Goal: Task Accomplishment & Management: Complete application form

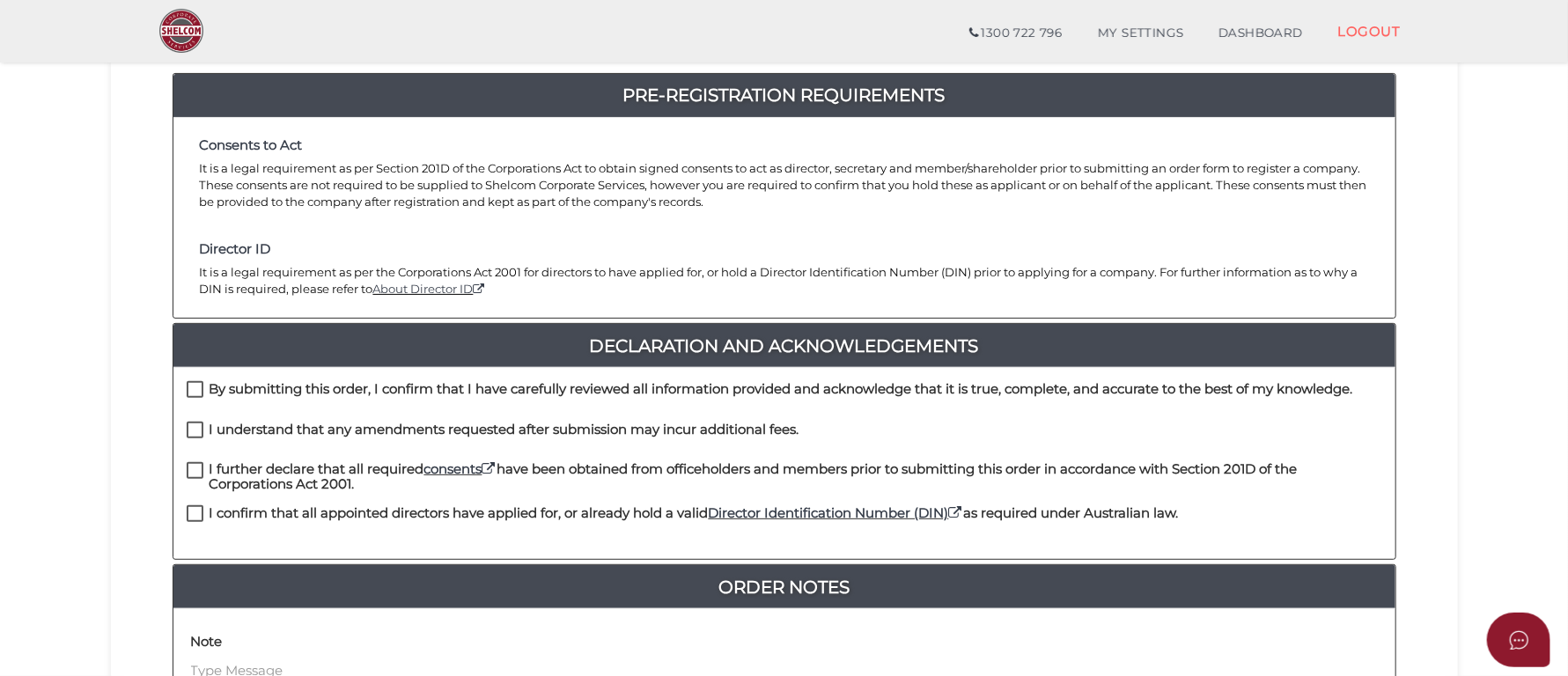
scroll to position [397, 0]
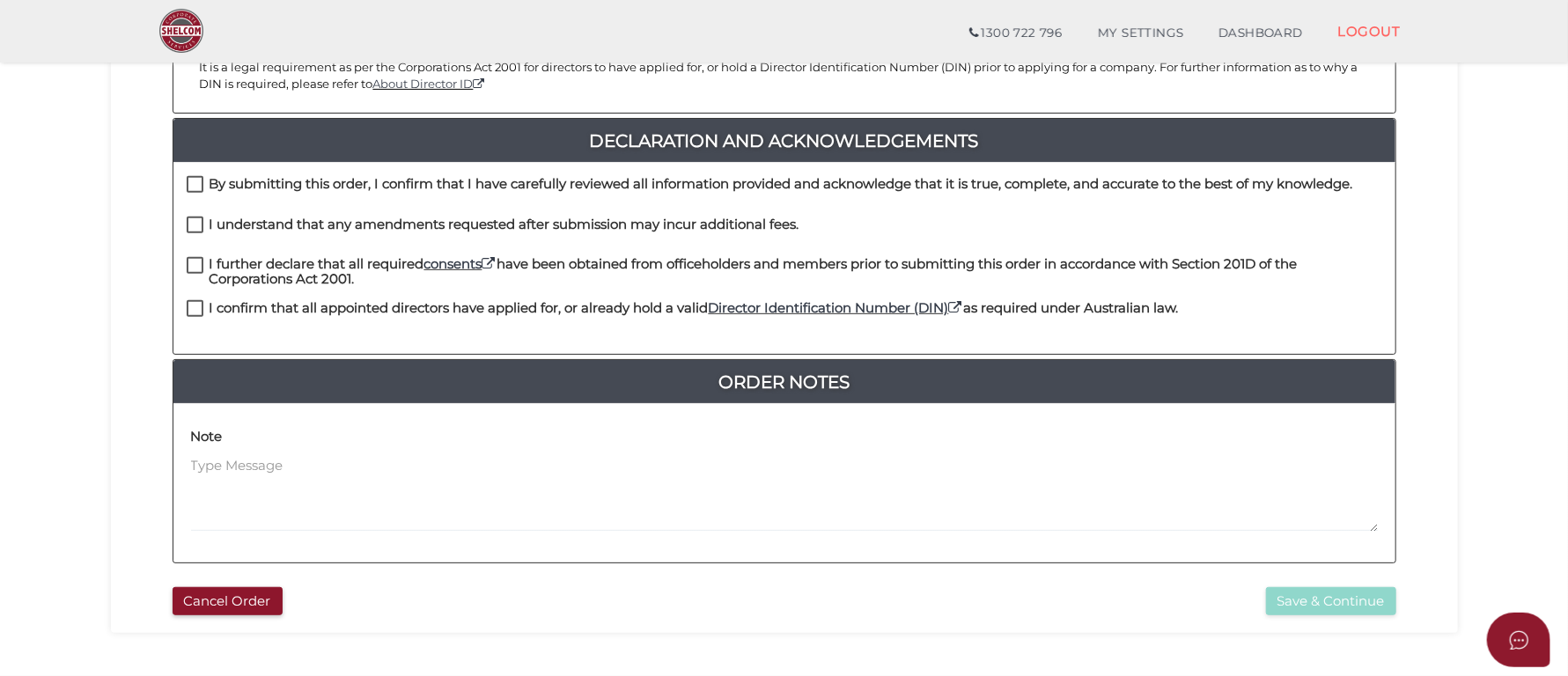
click at [189, 186] on label "By submitting this order, I confirm that I have carefully reviewed all informat…" at bounding box center [770, 188] width 1167 height 22
checkbox input "true"
click at [193, 225] on label "I understand that any amendments requested after submission may incur additiona…" at bounding box center [493, 229] width 613 height 22
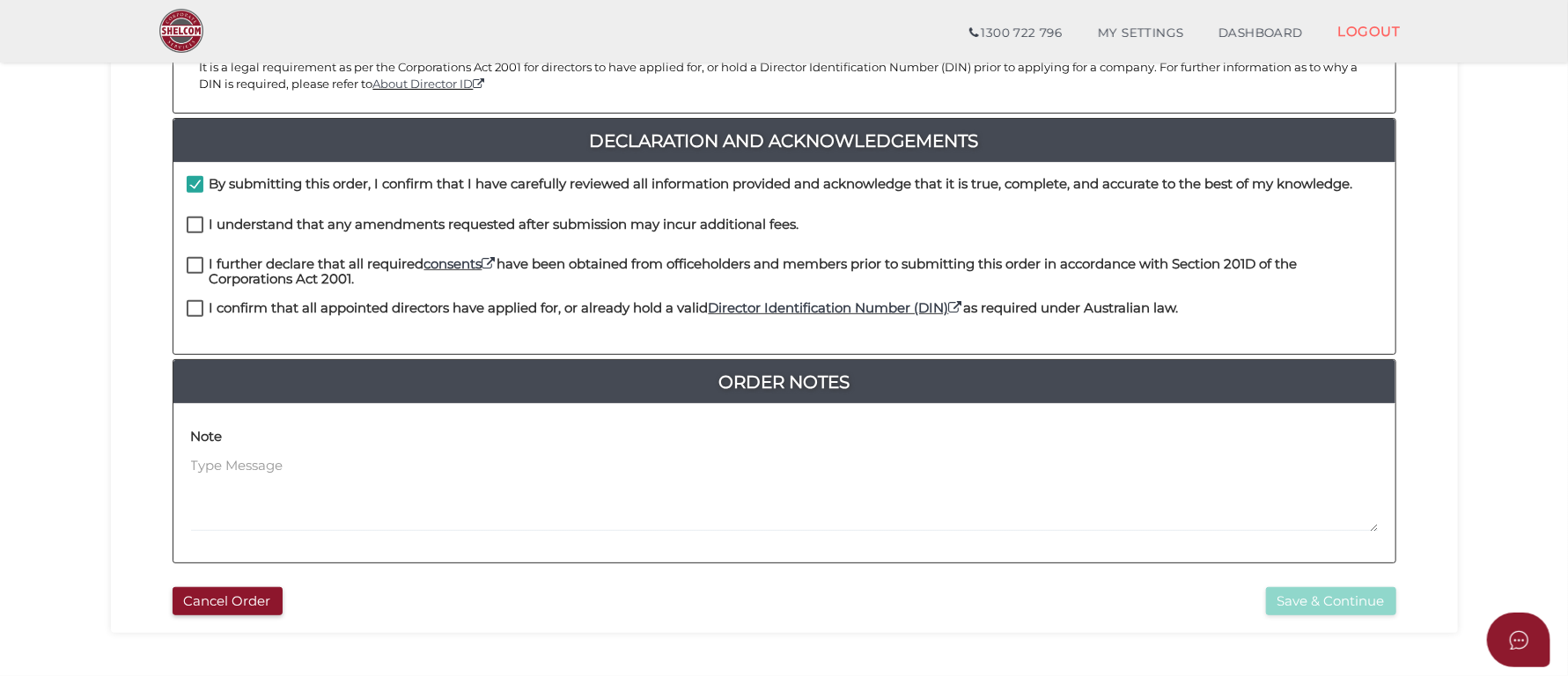
checkbox input "true"
click at [198, 263] on label "I further declare that all required consents have been obtained from officehold…" at bounding box center [784, 268] width 1195 height 22
checkbox input "true"
click at [195, 301] on label "I confirm that all appointed directors have applied for, or already hold a vali…" at bounding box center [683, 312] width 992 height 22
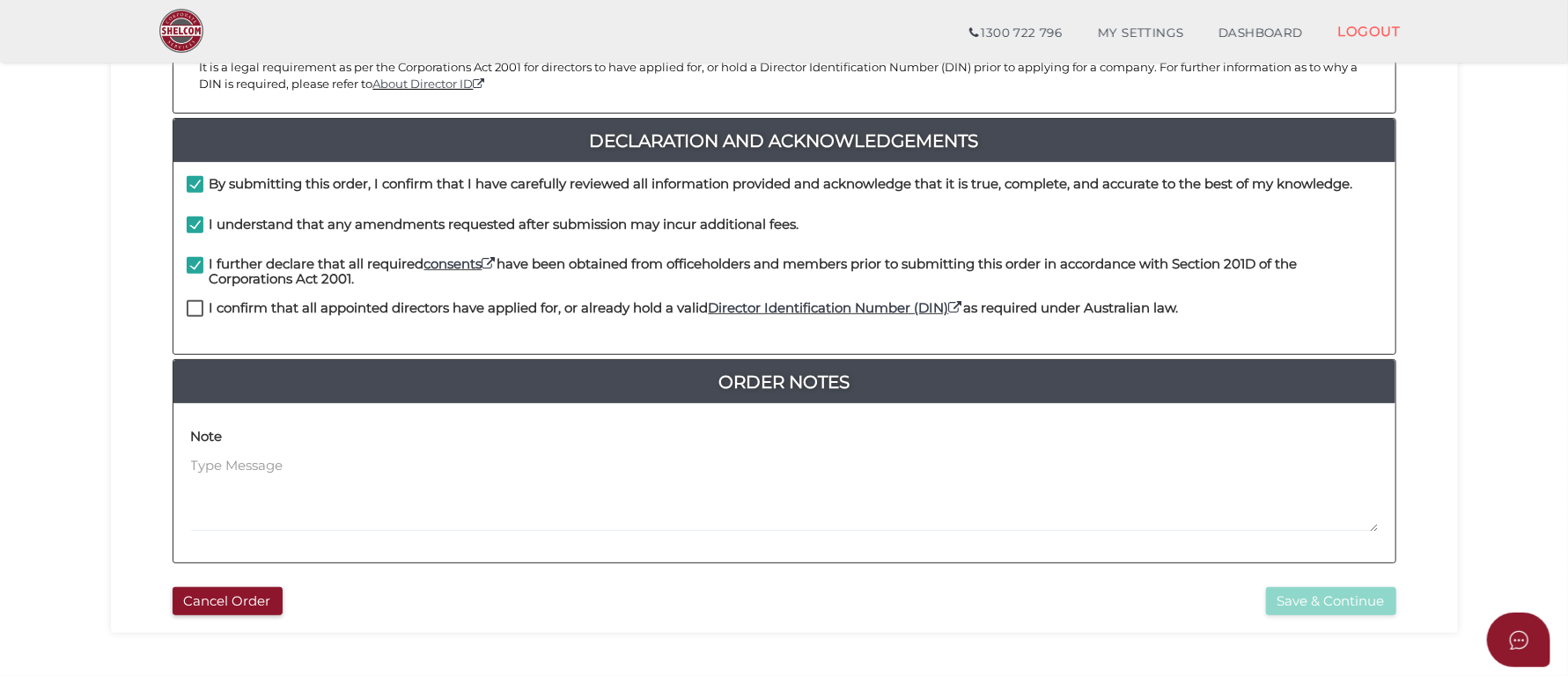
checkbox input "true"
click at [1309, 594] on button "Save & Continue" at bounding box center [1331, 601] width 130 height 29
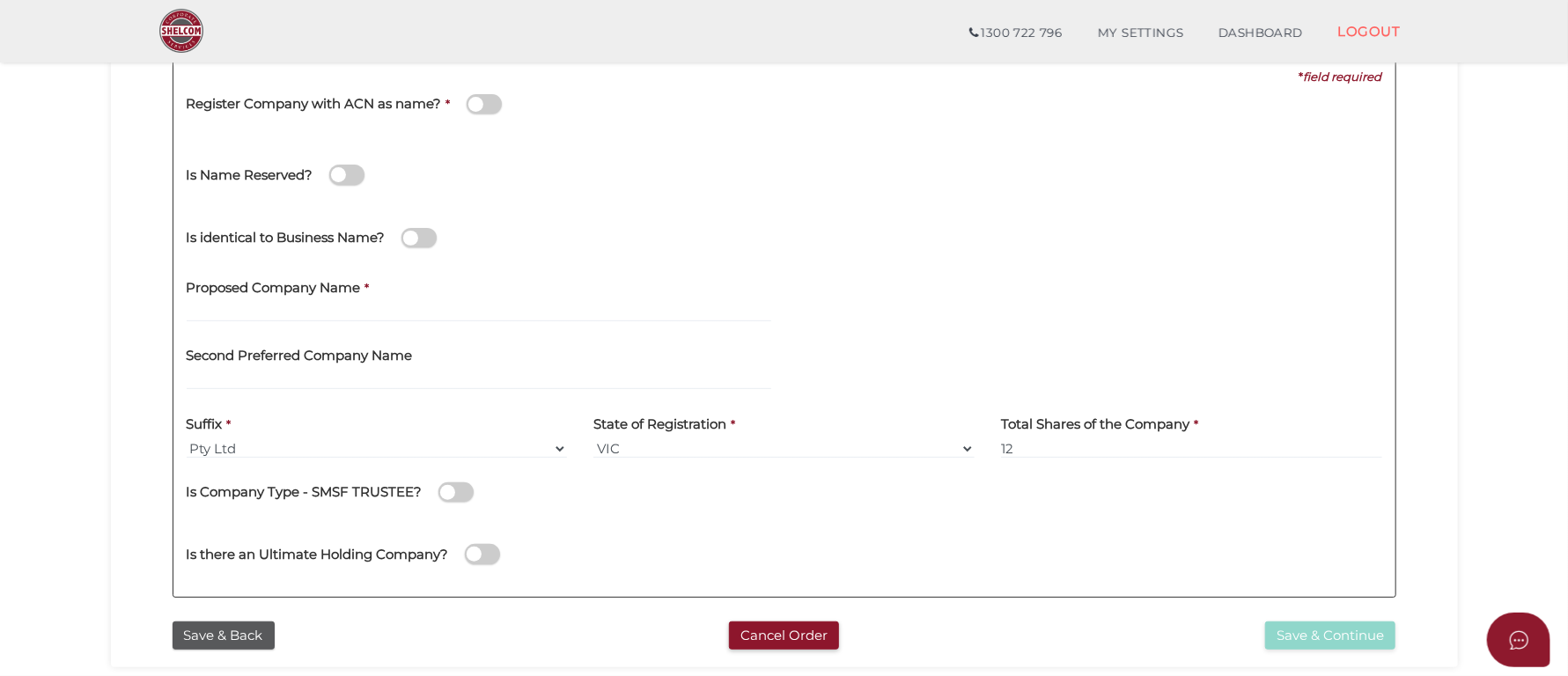
scroll to position [264, 0]
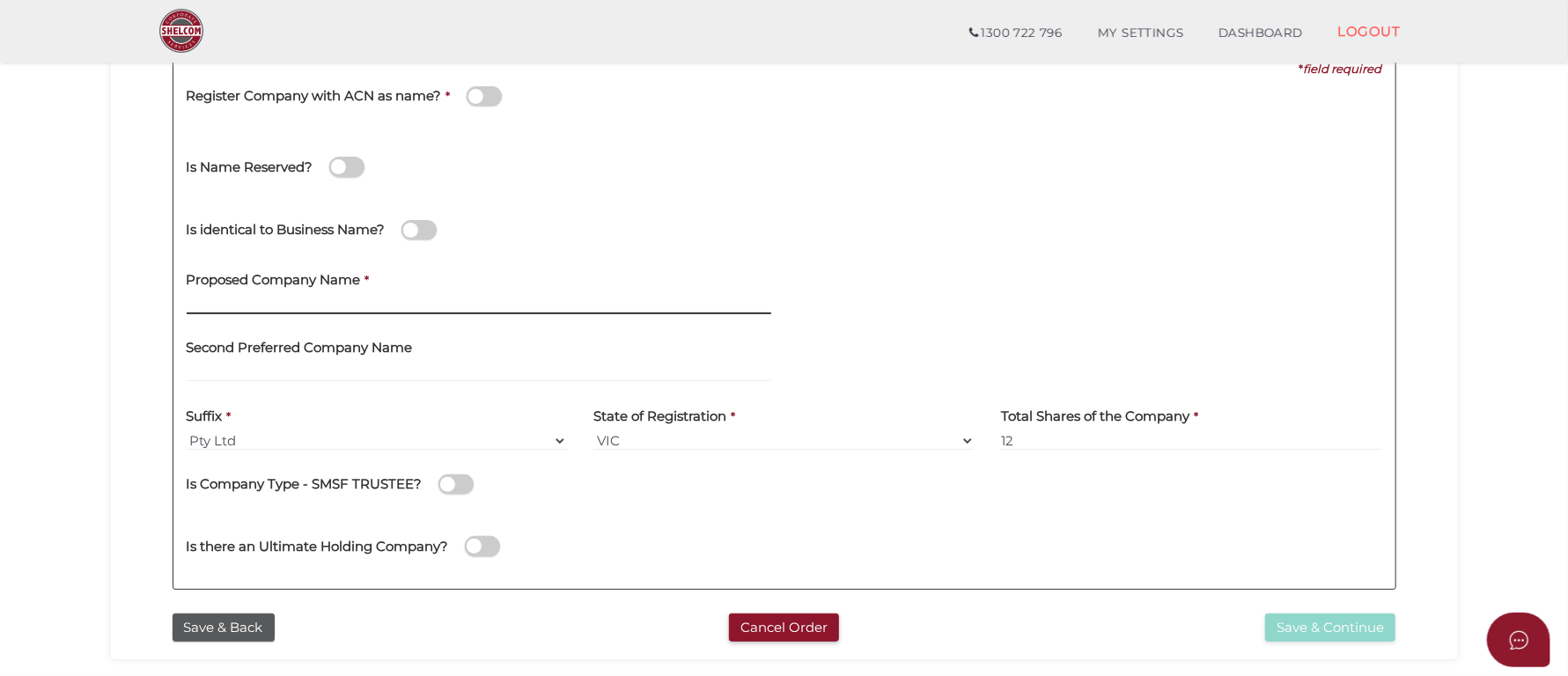
click at [426, 302] on input "text" at bounding box center [479, 304] width 584 height 19
type input "Whitefox Manly"
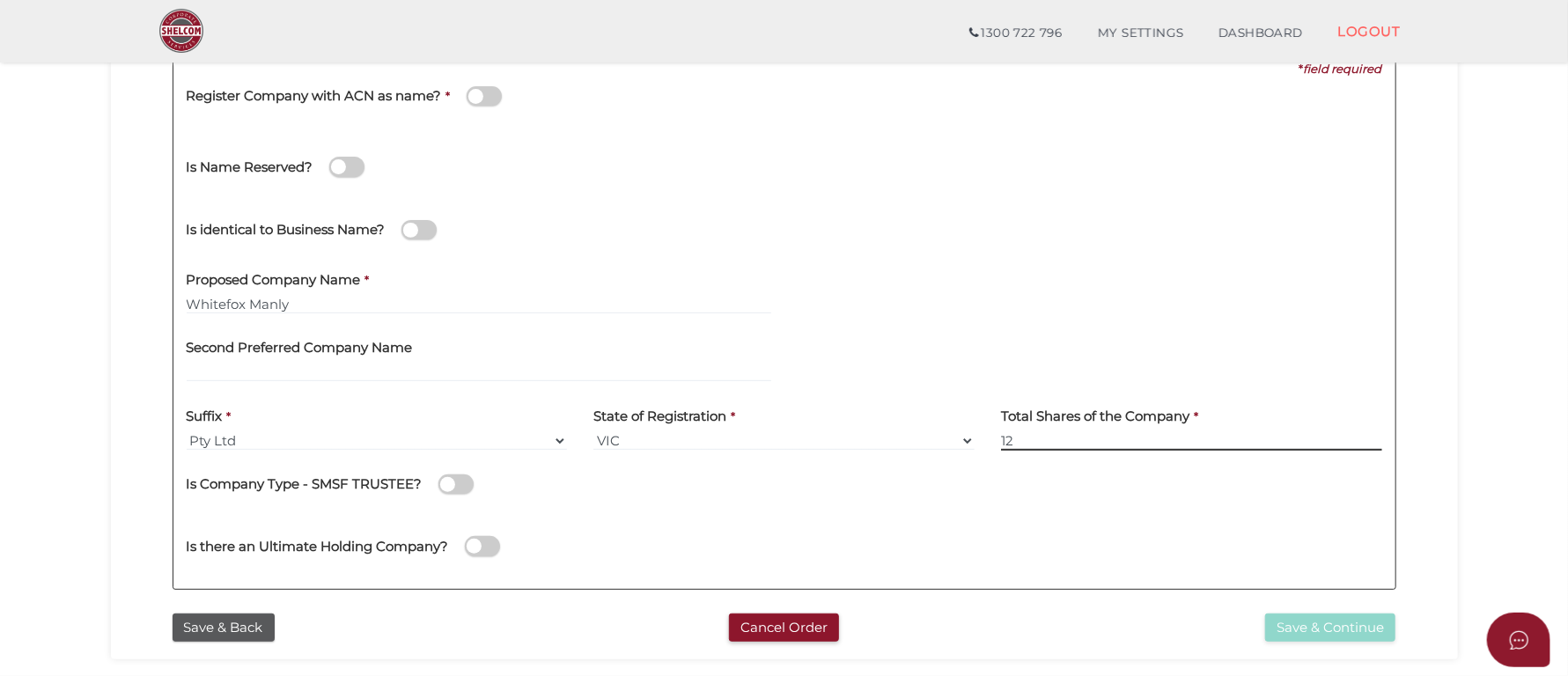
click at [1066, 449] on input "12" at bounding box center [1191, 440] width 382 height 19
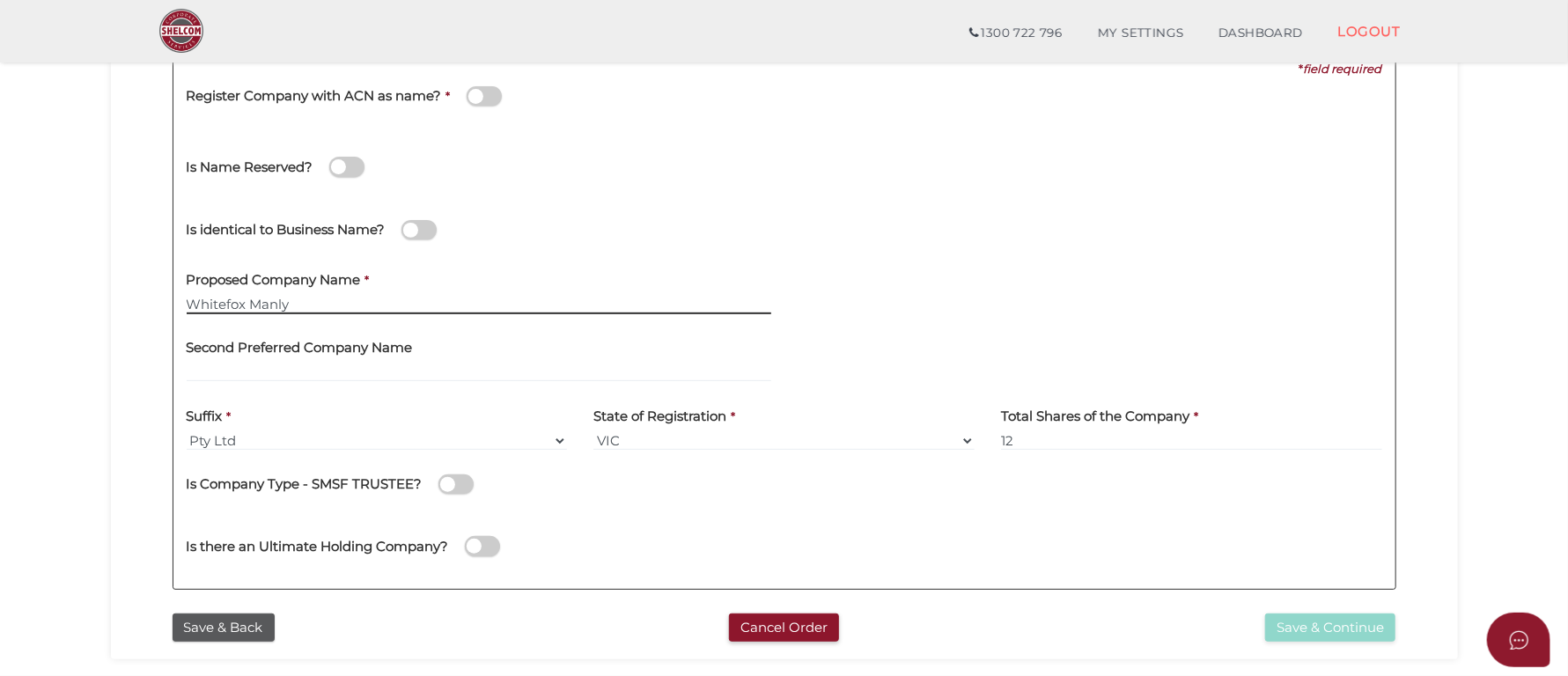
click at [440, 301] on input "Whitefox Manly" at bounding box center [479, 304] width 584 height 19
click at [347, 302] on input "Whitefox Manly" at bounding box center [479, 304] width 584 height 19
click at [538, 304] on input "Whitefox Manly" at bounding box center [479, 304] width 584 height 19
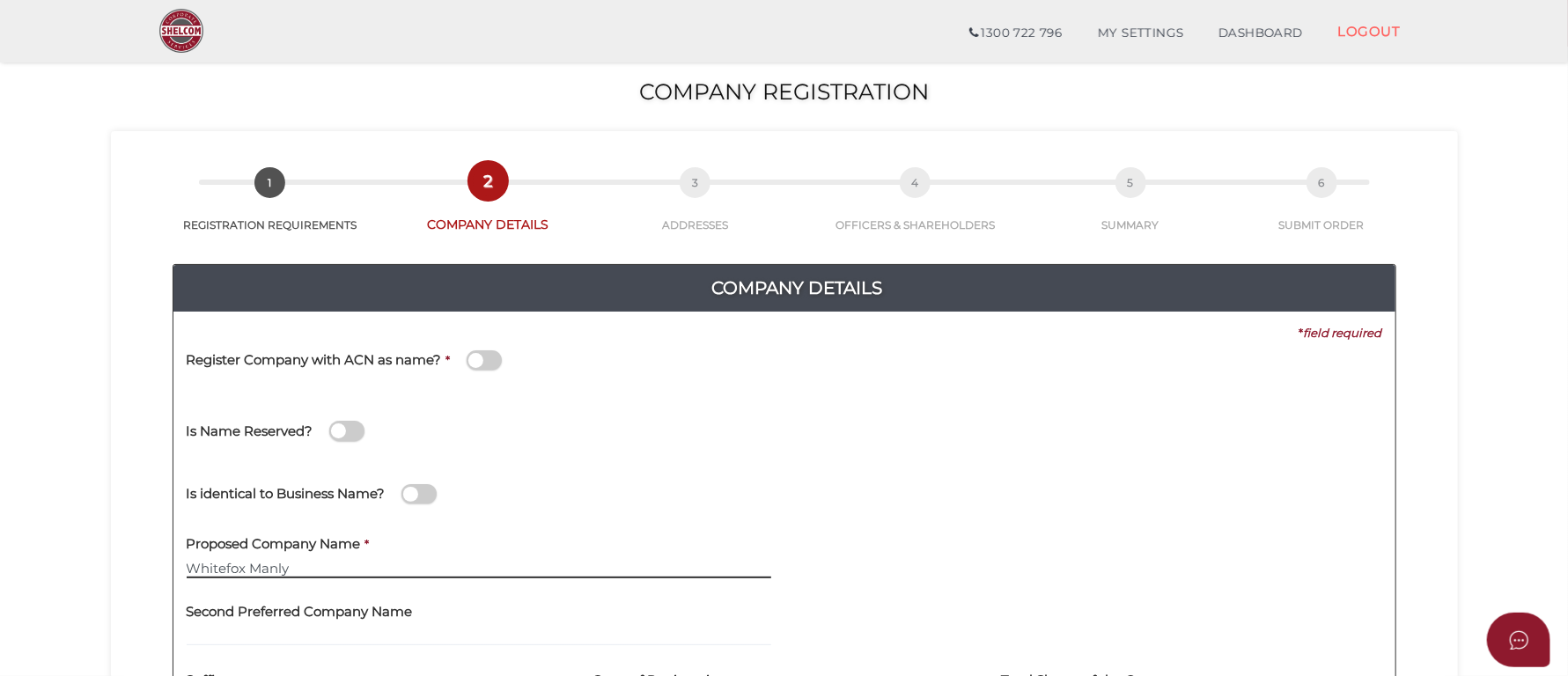
scroll to position [131, 0]
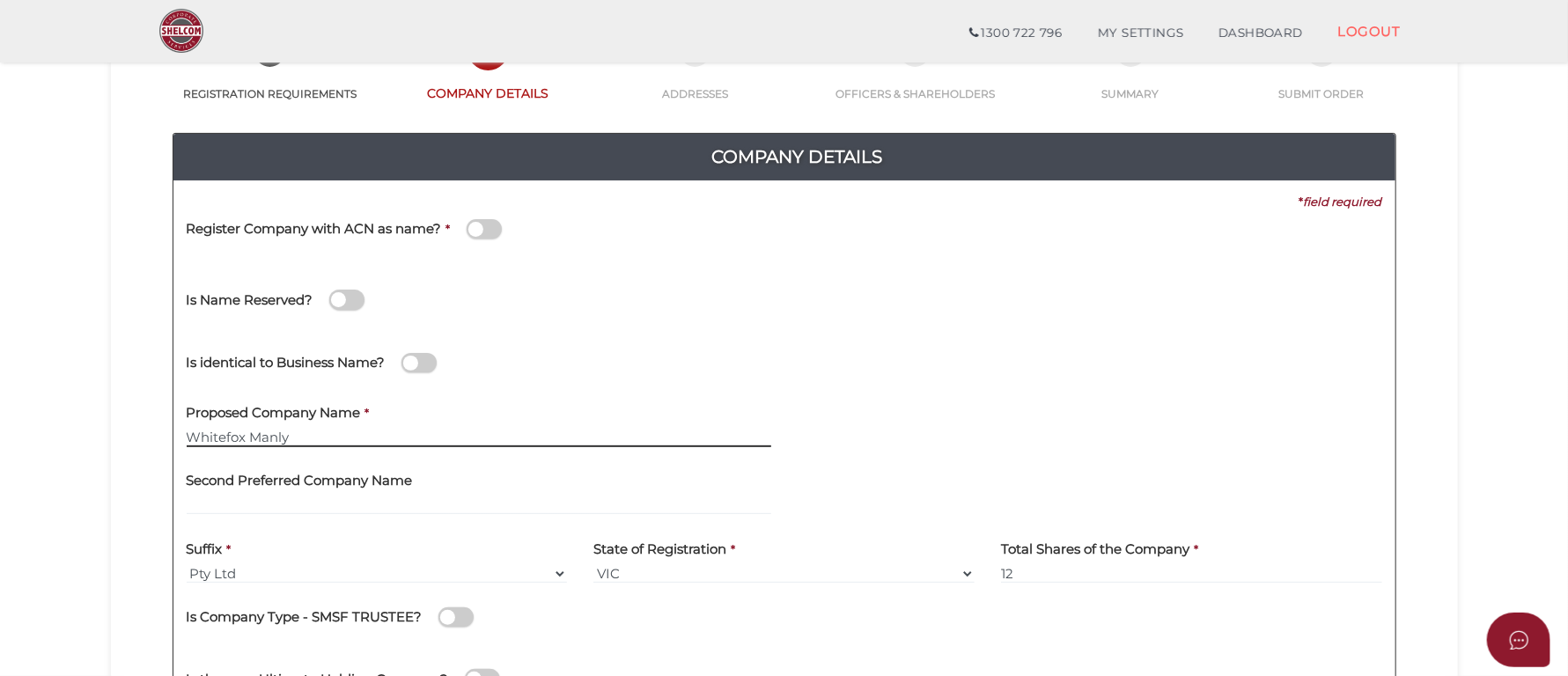
click at [366, 441] on input "Whitefox Manly" at bounding box center [479, 437] width 584 height 19
click at [359, 437] on input "Whitefox Manly" at bounding box center [479, 437] width 584 height 19
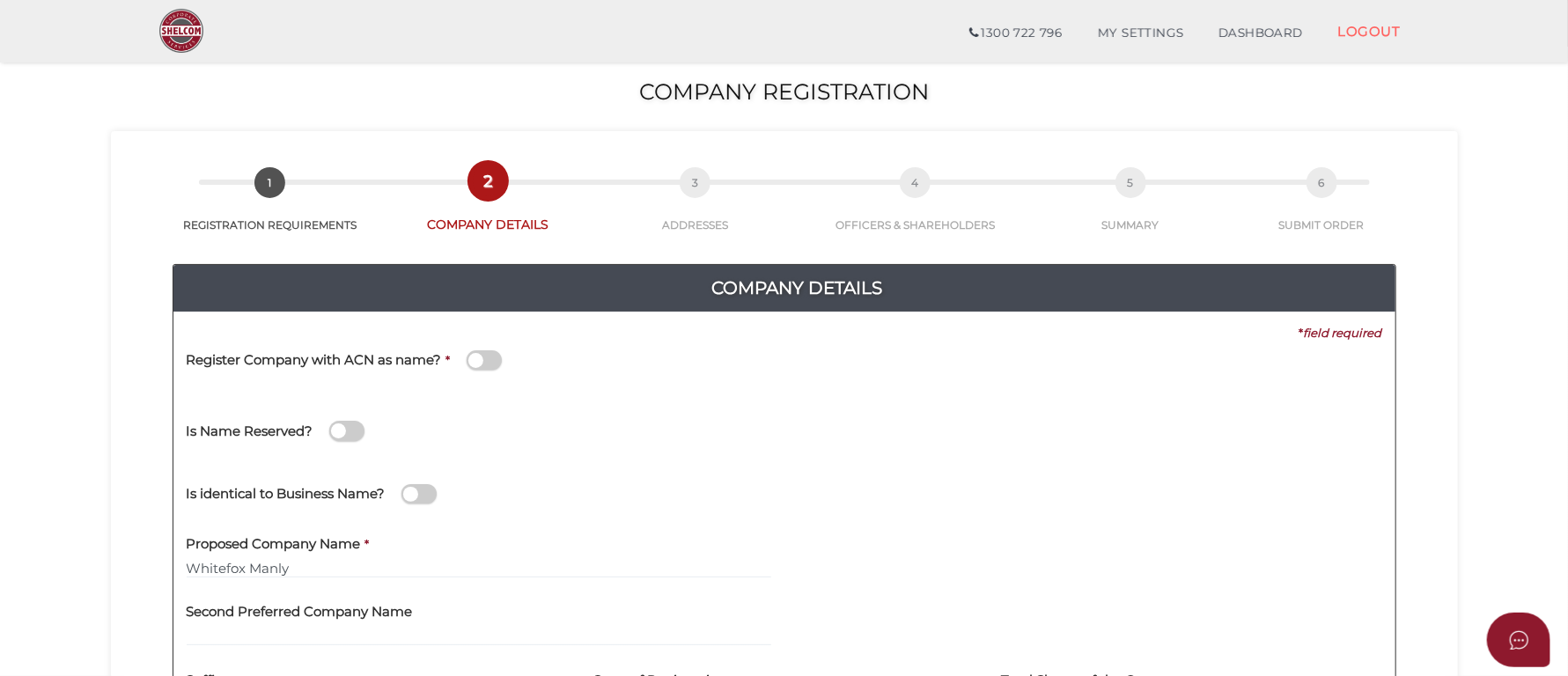
scroll to position [264, 0]
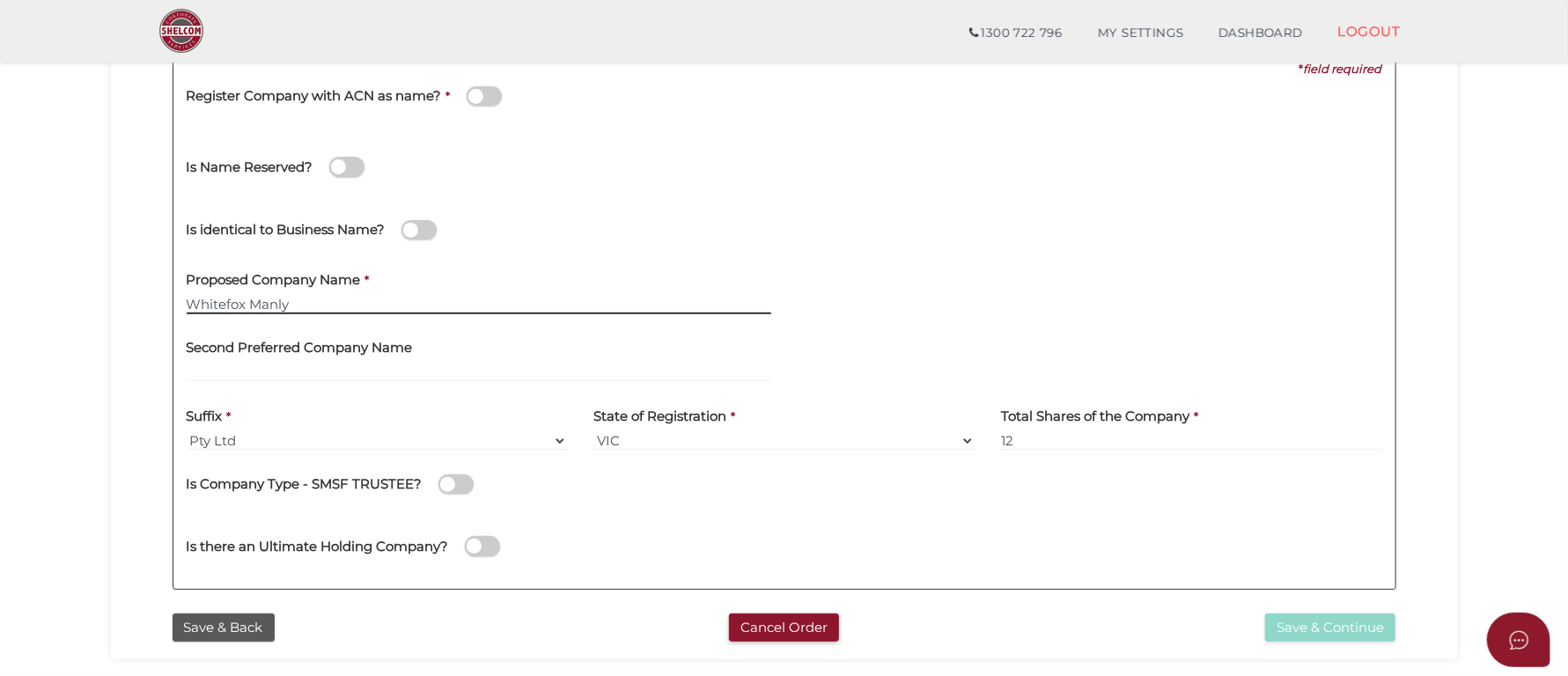
click at [305, 302] on input "Whitefox Manly" at bounding box center [479, 304] width 584 height 19
click at [576, 299] on input "Whitefox Manly" at bounding box center [479, 304] width 584 height 19
click at [463, 311] on input "Whitefox Manly" at bounding box center [479, 304] width 584 height 19
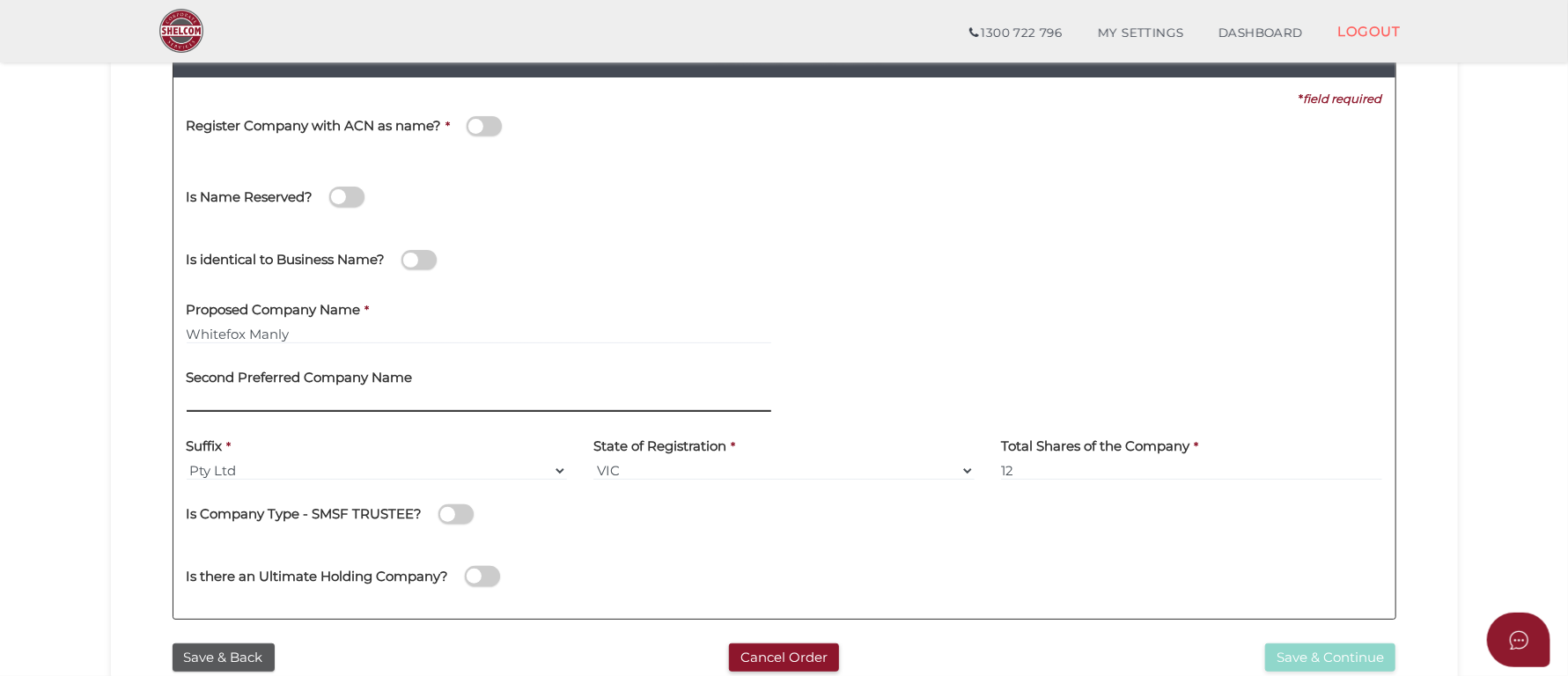
scroll to position [529, 0]
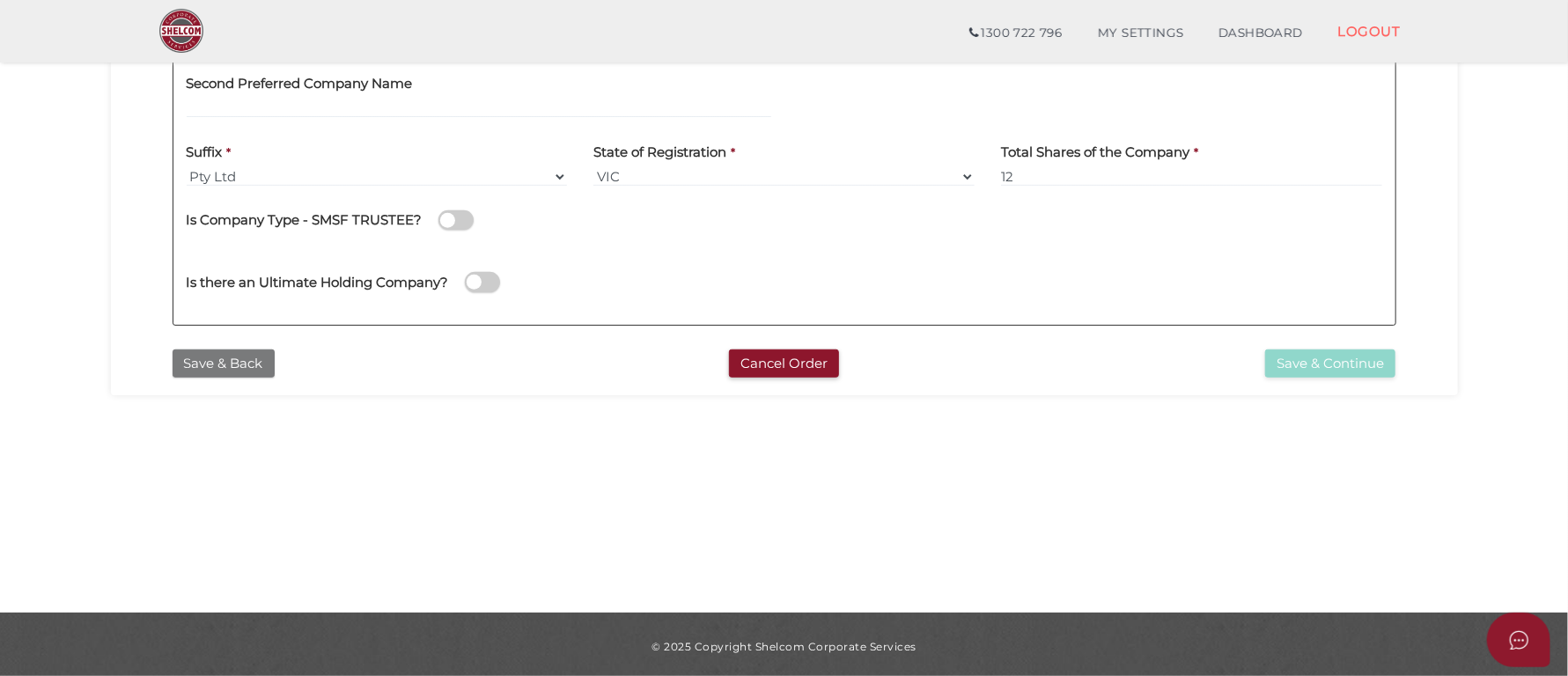
click at [220, 370] on button "Save & Back" at bounding box center [224, 364] width 102 height 29
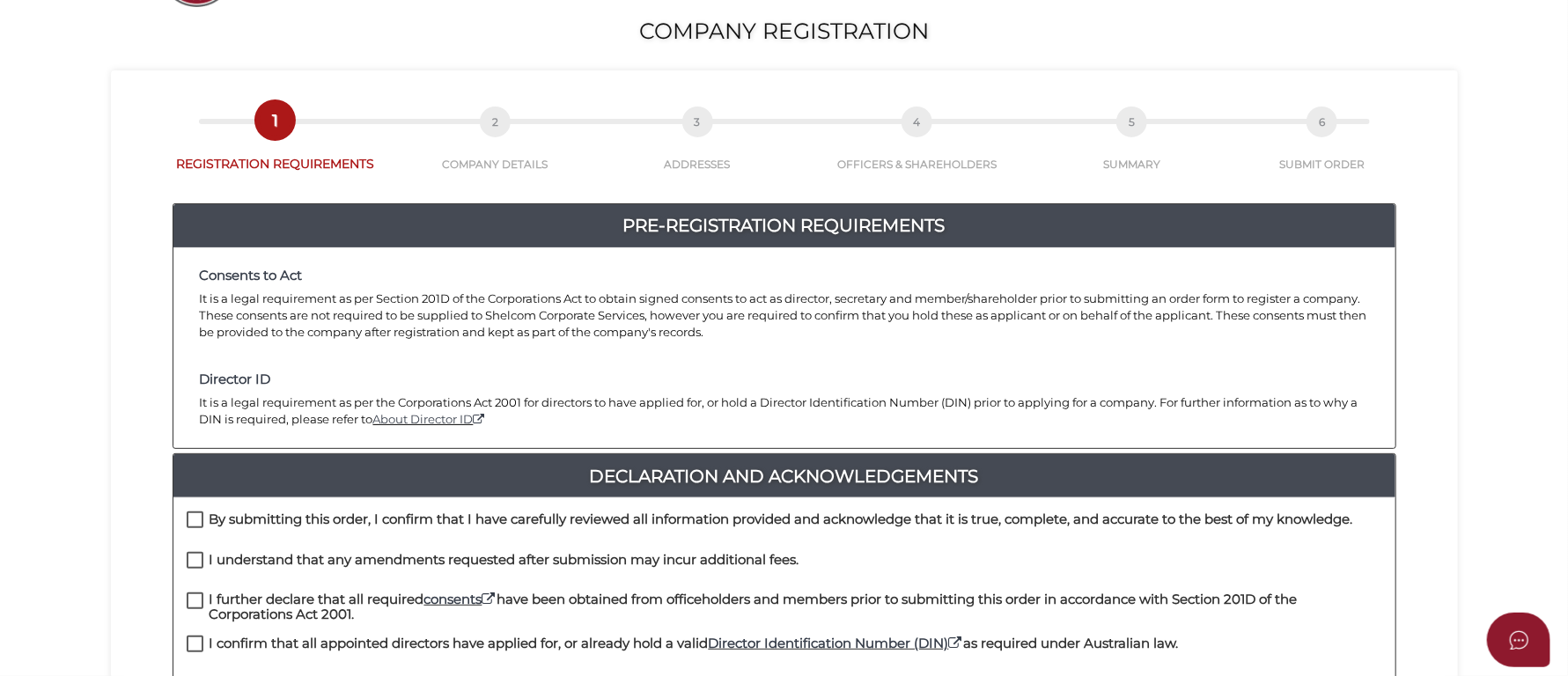
scroll to position [397, 0]
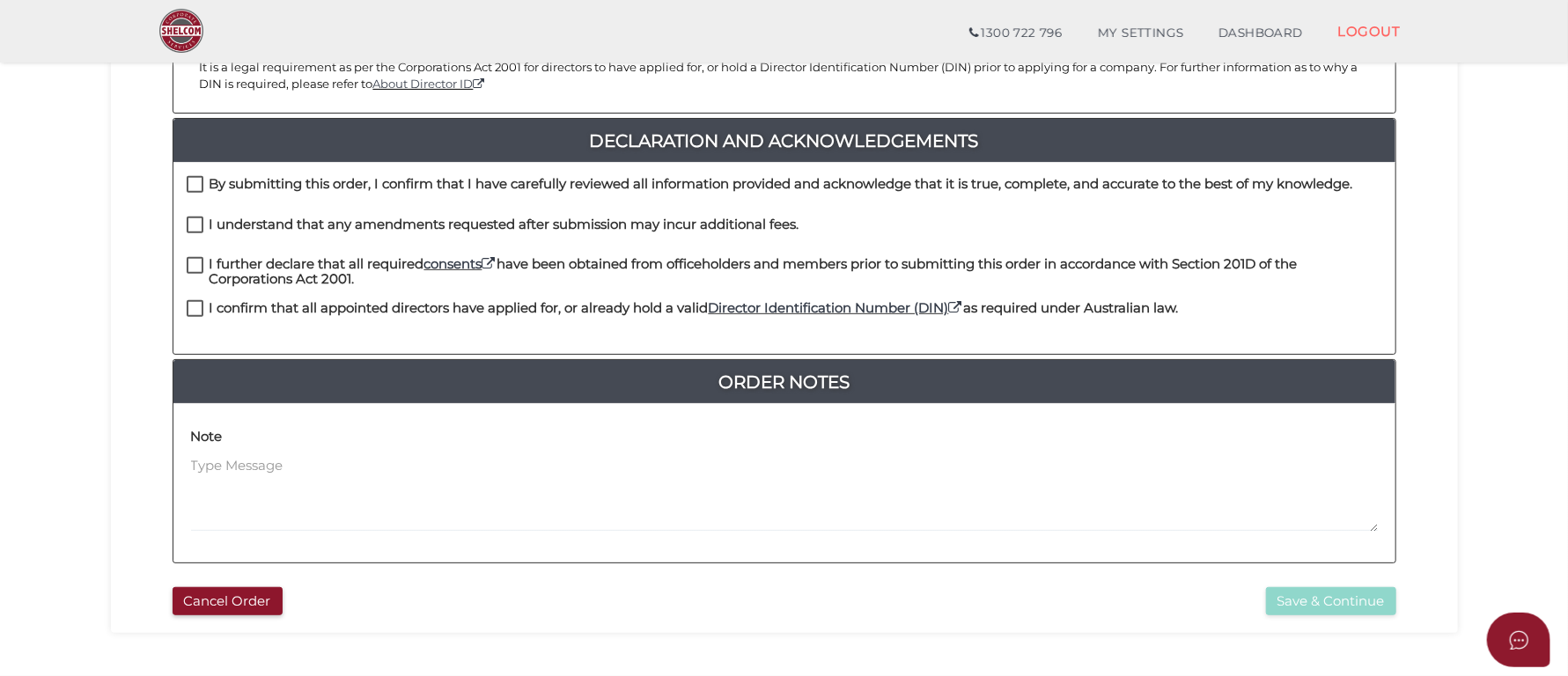
drag, startPoint x: 193, startPoint y: 182, endPoint x: 193, endPoint y: 210, distance: 28.0
click at [193, 182] on label "By submitting this order, I confirm that I have carefully reviewed all informat…" at bounding box center [770, 188] width 1167 height 22
checkbox input "true"
click at [195, 224] on label "I understand that any amendments requested after submission may incur additiona…" at bounding box center [493, 229] width 613 height 22
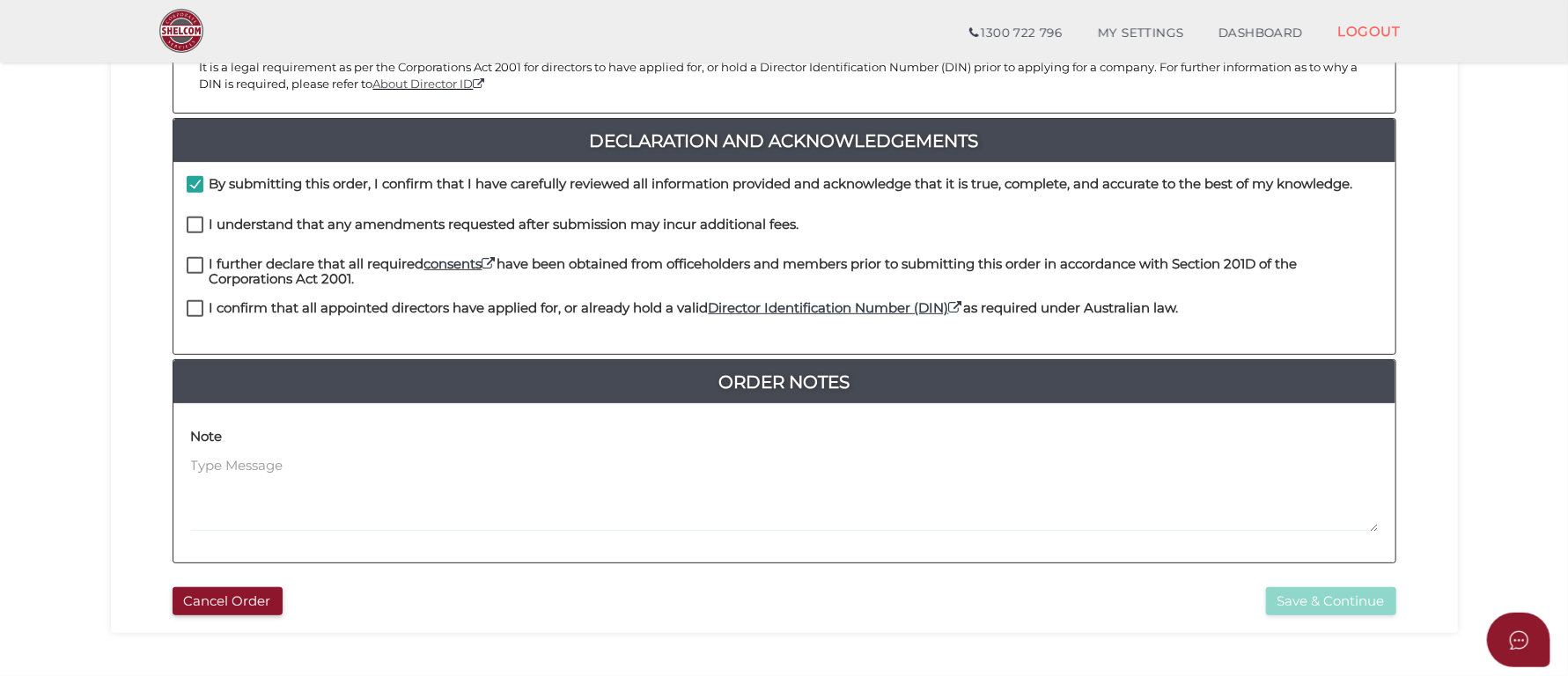
checkbox input "true"
click at [192, 265] on label "I further declare that all required consents have been obtained from officehold…" at bounding box center [784, 268] width 1195 height 22
checkbox input "true"
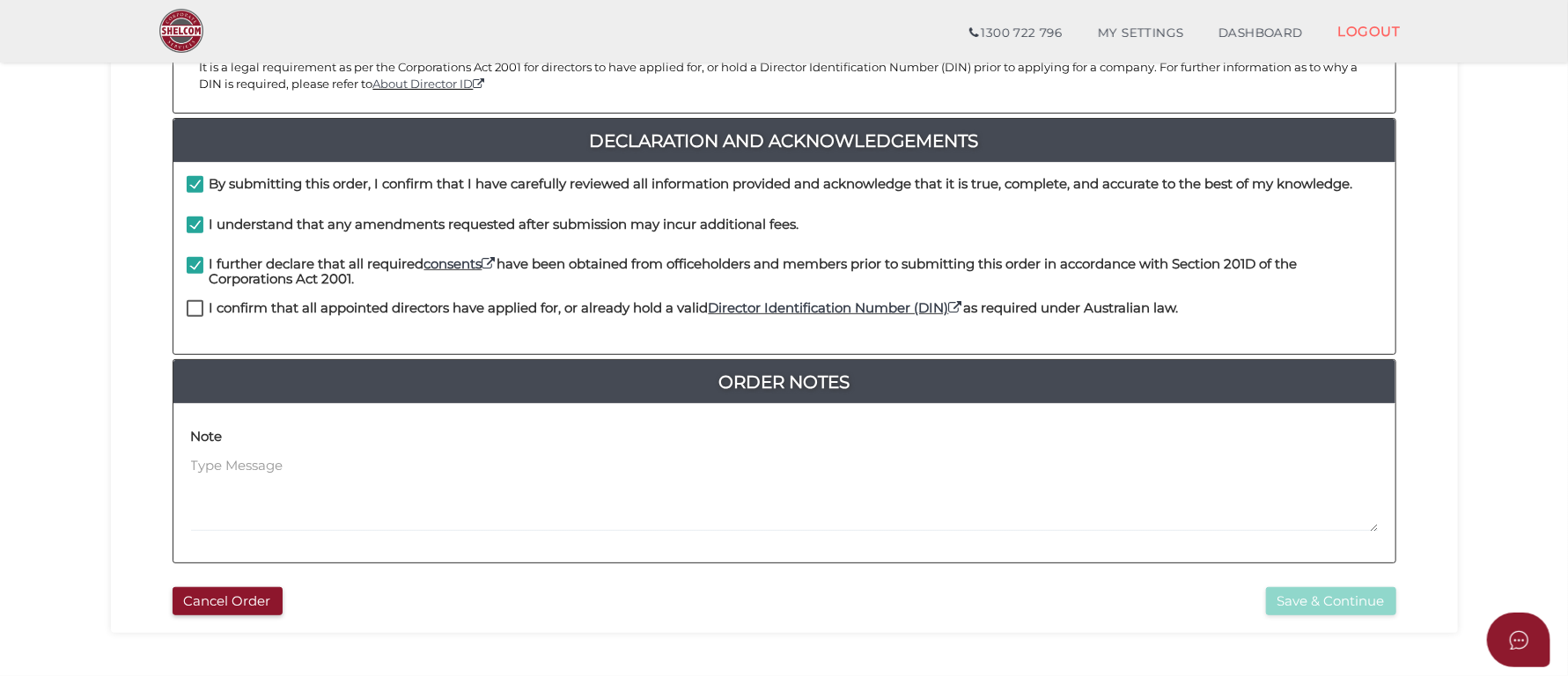
click at [198, 302] on label "I confirm that all appointed directors have applied for, or already hold a vali…" at bounding box center [683, 312] width 992 height 22
checkbox input "true"
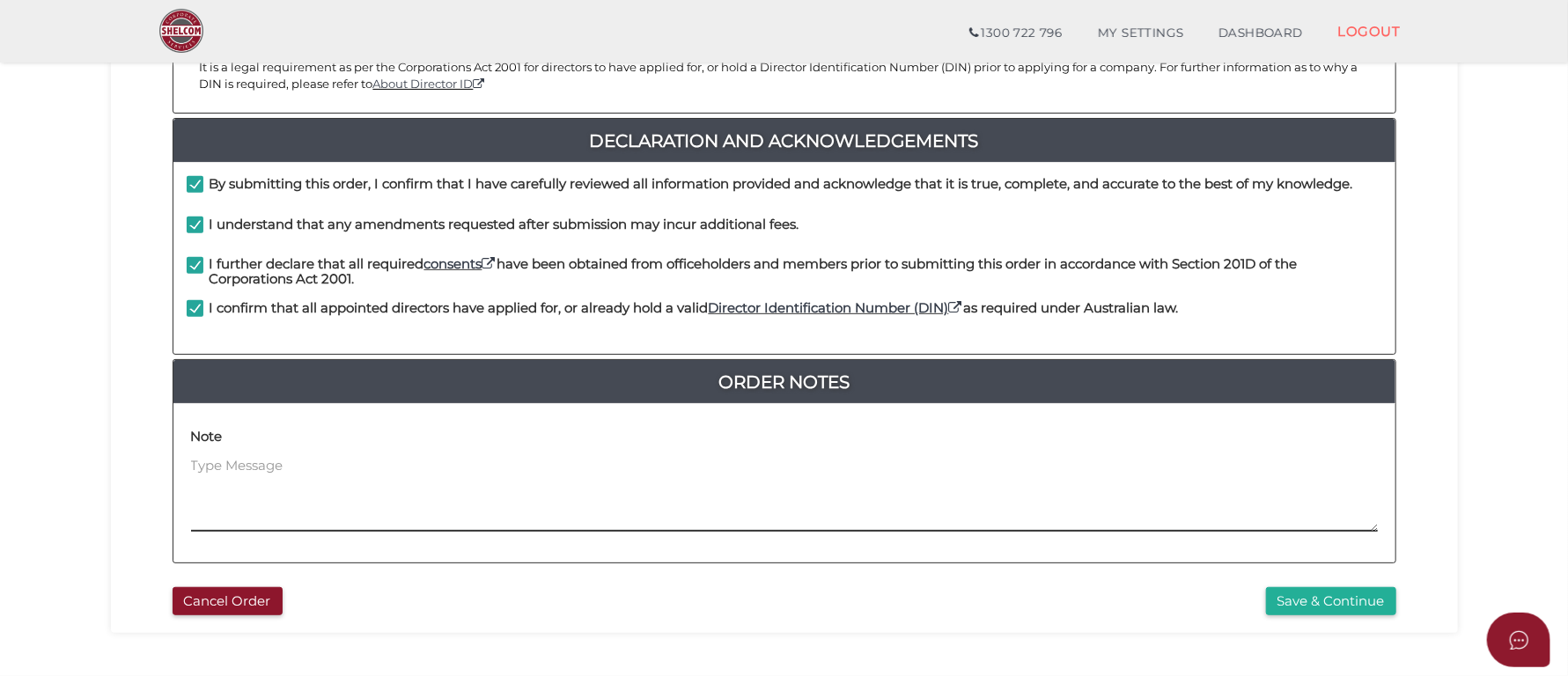
click at [520, 474] on textarea at bounding box center [784, 494] width 1186 height 76
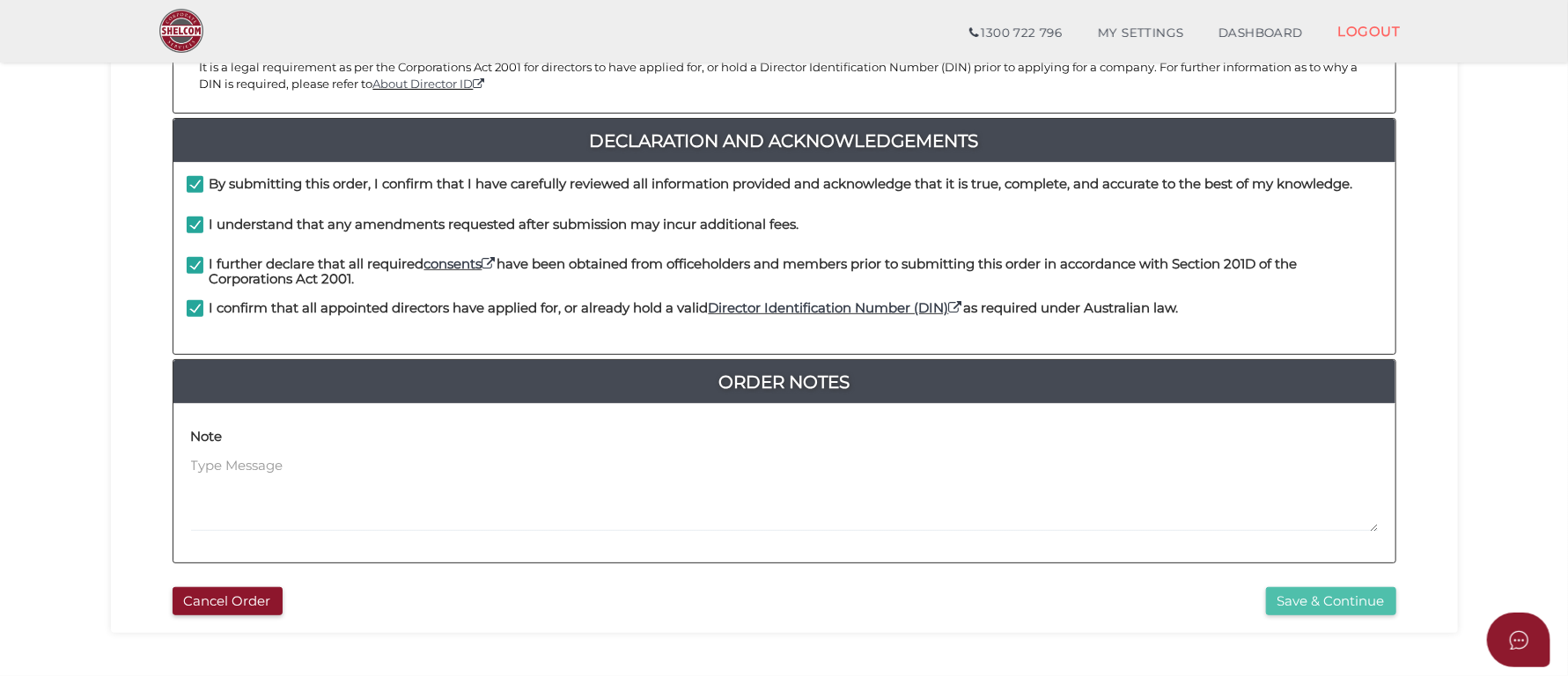
click at [1310, 602] on button "Save & Continue" at bounding box center [1331, 601] width 130 height 29
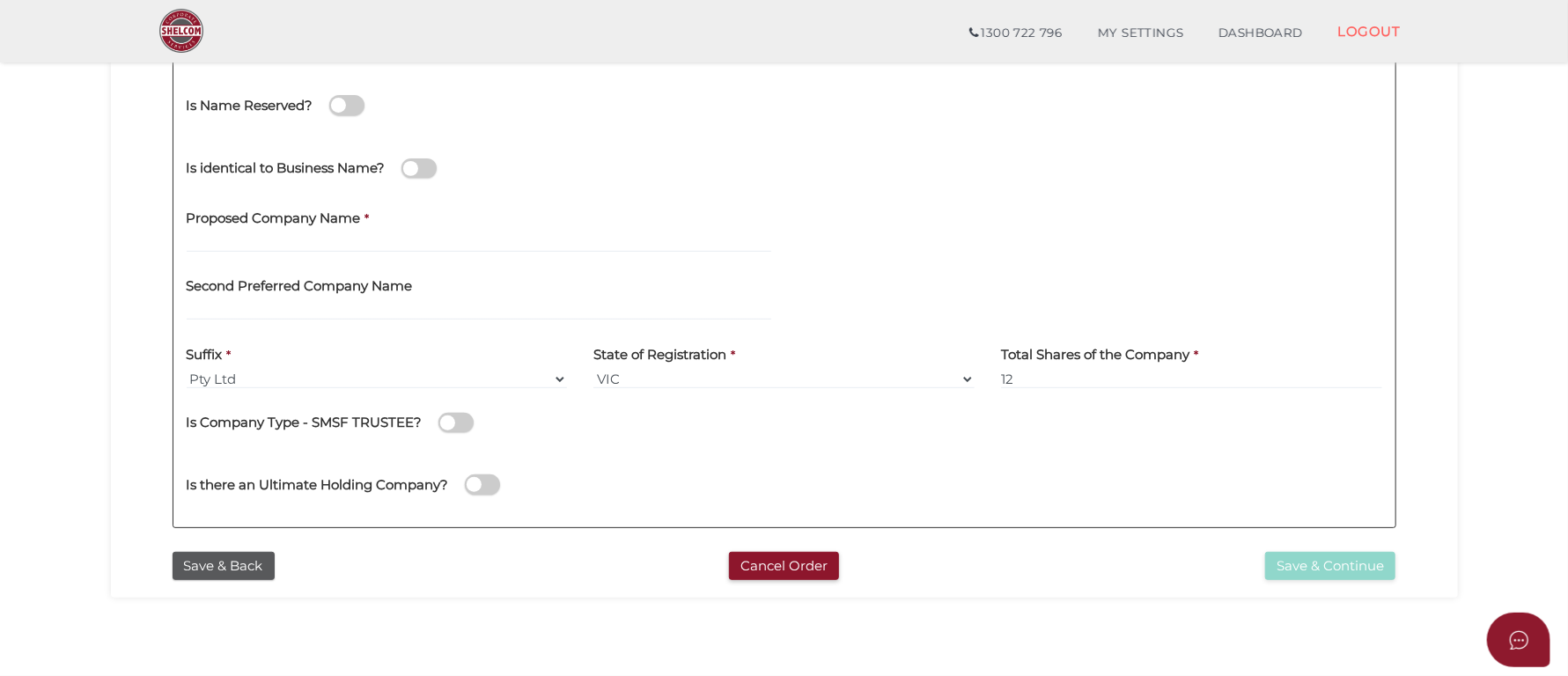
scroll to position [397, 0]
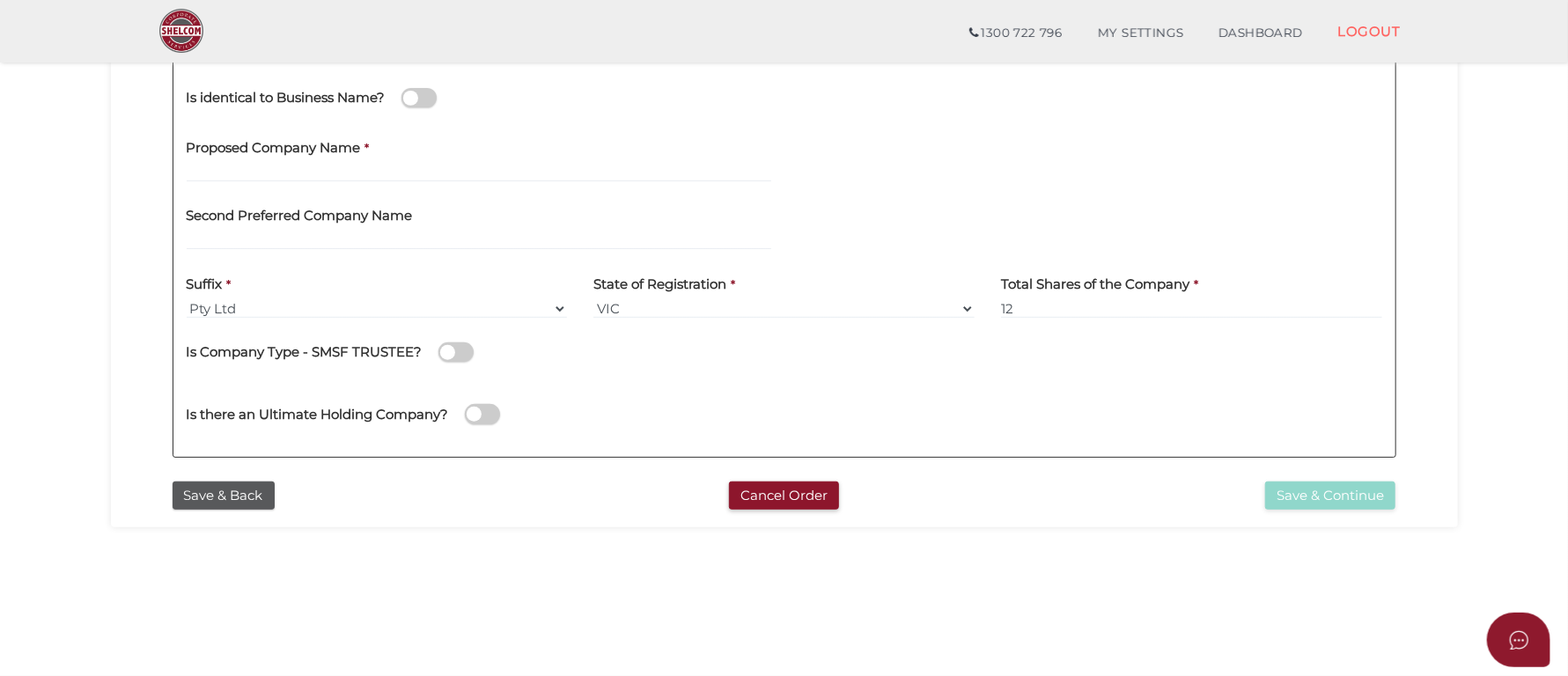
click at [1121, 319] on div "Total Shares of the Company * 12" at bounding box center [1191, 297] width 407 height 69
click at [1064, 319] on div "Total Shares of the Company * 12" at bounding box center [1191, 297] width 407 height 69
click at [1042, 313] on input "12" at bounding box center [1191, 308] width 382 height 19
click at [250, 169] on input "text" at bounding box center [479, 172] width 584 height 19
type input "Whitefox Manly"
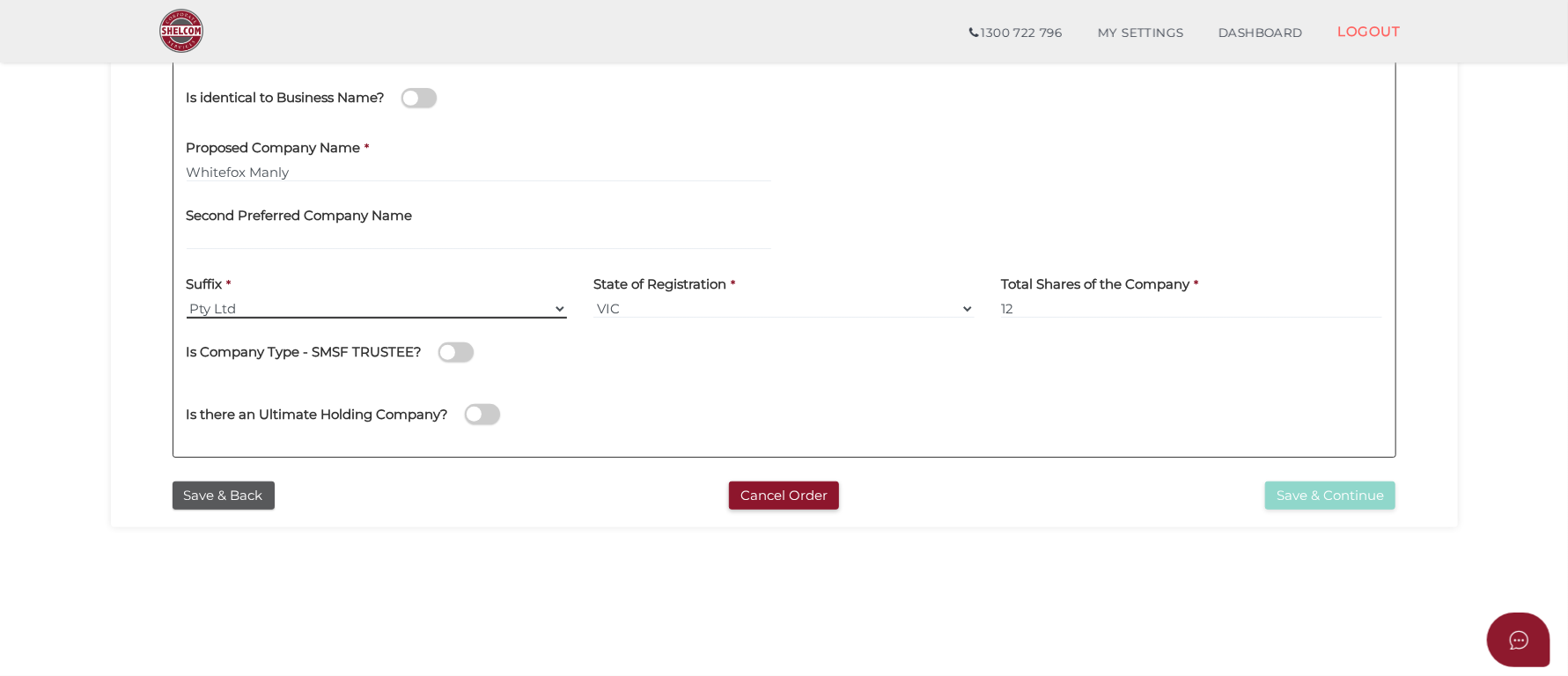
click at [274, 311] on select "Pty Ltd Pty Ltd Pty. Ltd. Pty Limited Proprietary Limited Proprietary Ltd" at bounding box center [378, 308] width 382 height 19
click at [187, 299] on select "Pty Ltd Pty Ltd Pty. Ltd. Pty Limited Proprietary Limited Proprietary Ltd" at bounding box center [378, 308] width 382 height 19
click at [694, 307] on select "VIC ACT NSW NT QLD TAS WA SA" at bounding box center [784, 308] width 382 height 19
click at [593, 299] on select "VIC ACT NSW NT QLD TAS WA SA" at bounding box center [784, 308] width 382 height 19
click at [1084, 328] on div "Total Shares of the Company * 12" at bounding box center [1191, 297] width 407 height 69
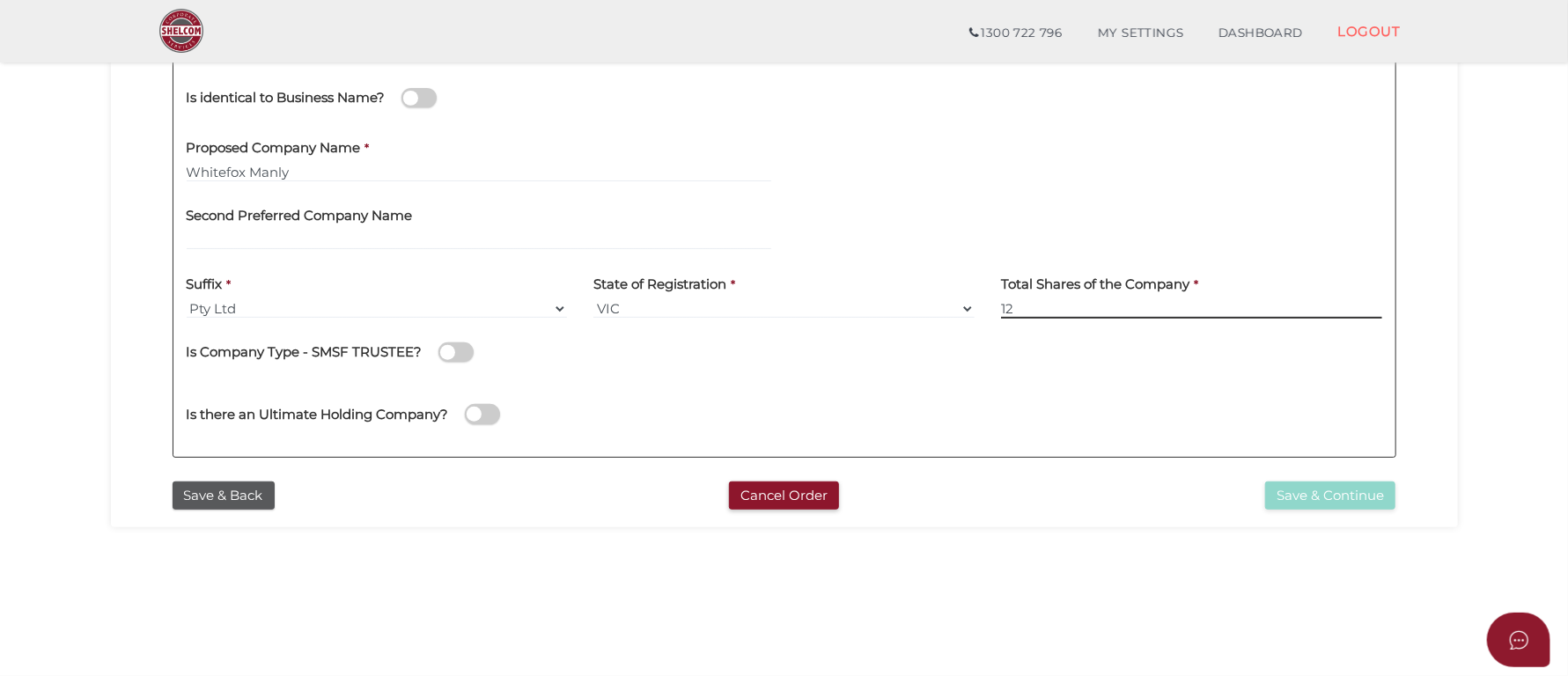
click at [1066, 313] on input "12" at bounding box center [1191, 308] width 382 height 19
drag, startPoint x: 1056, startPoint y: 309, endPoint x: 919, endPoint y: 292, distance: 138.1
click at [919, 292] on div "Suffix * Pty Ltd Pty Ltd Pty. Ltd. Pty Limited Proprietary Limited Proprietary …" at bounding box center [785, 297] width 1222 height 69
type input "12"
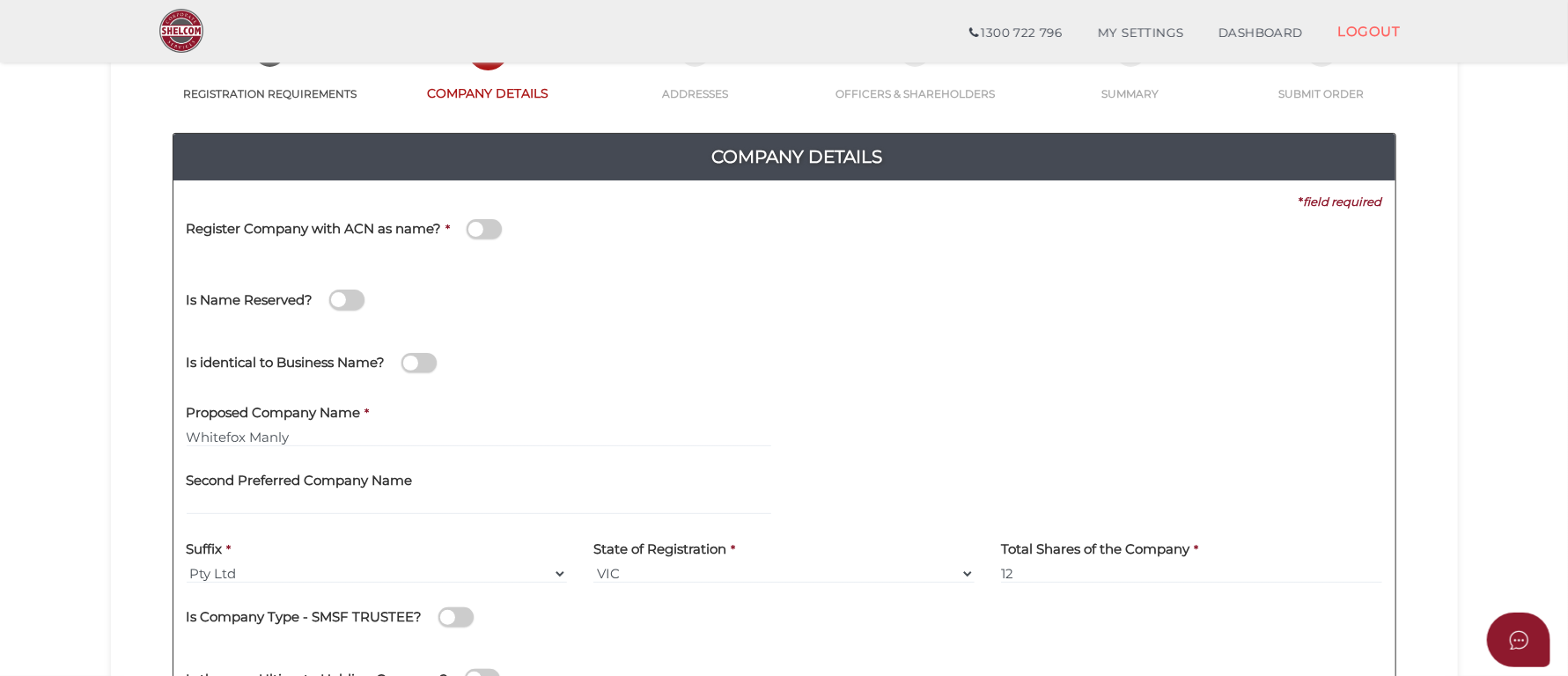
scroll to position [264, 0]
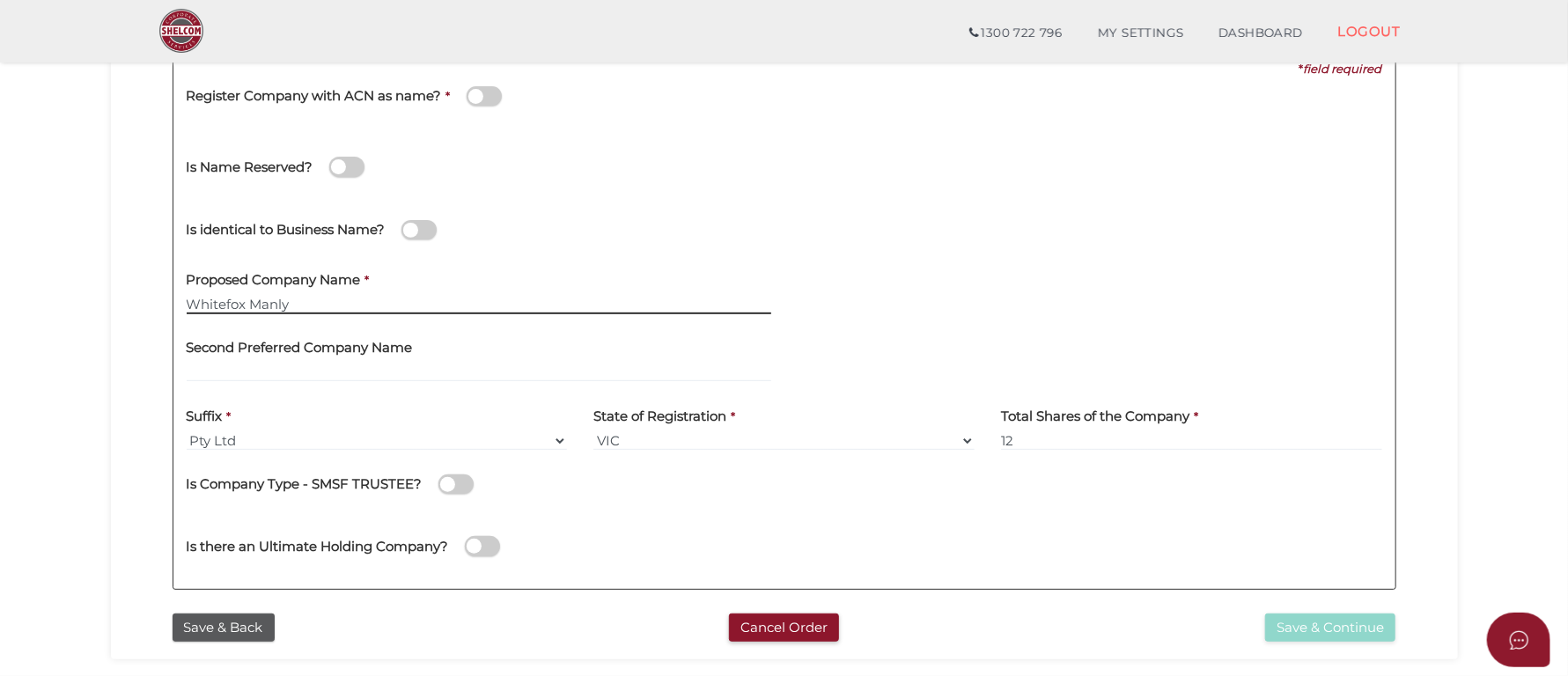
click at [326, 304] on input "Whitefox Manly" at bounding box center [479, 304] width 584 height 19
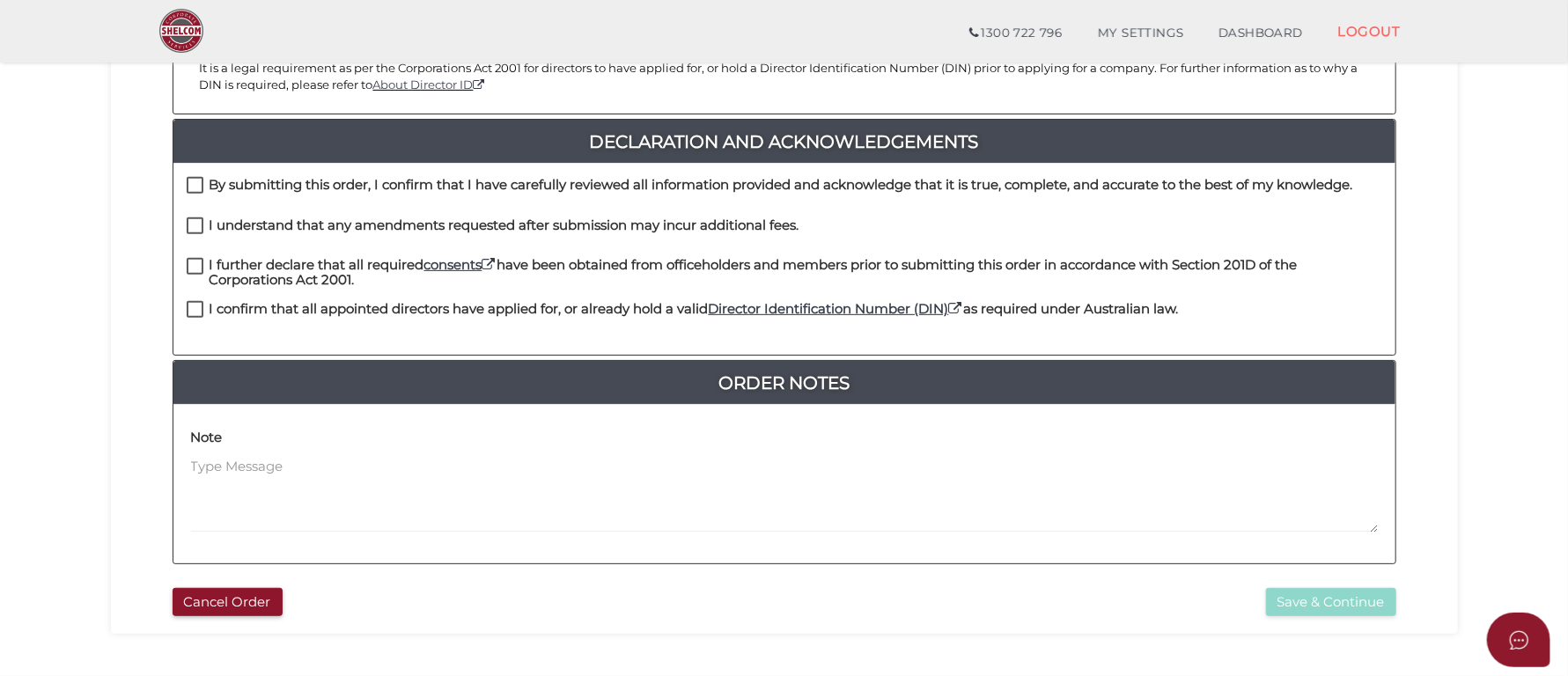
scroll to position [397, 0]
click at [200, 186] on label "By submitting this order, I confirm that I have carefully reviewed all informat…" at bounding box center [770, 188] width 1167 height 22
checkbox input "true"
click at [191, 220] on label "I understand that any amendments requested after submission may incur additiona…" at bounding box center [493, 229] width 613 height 22
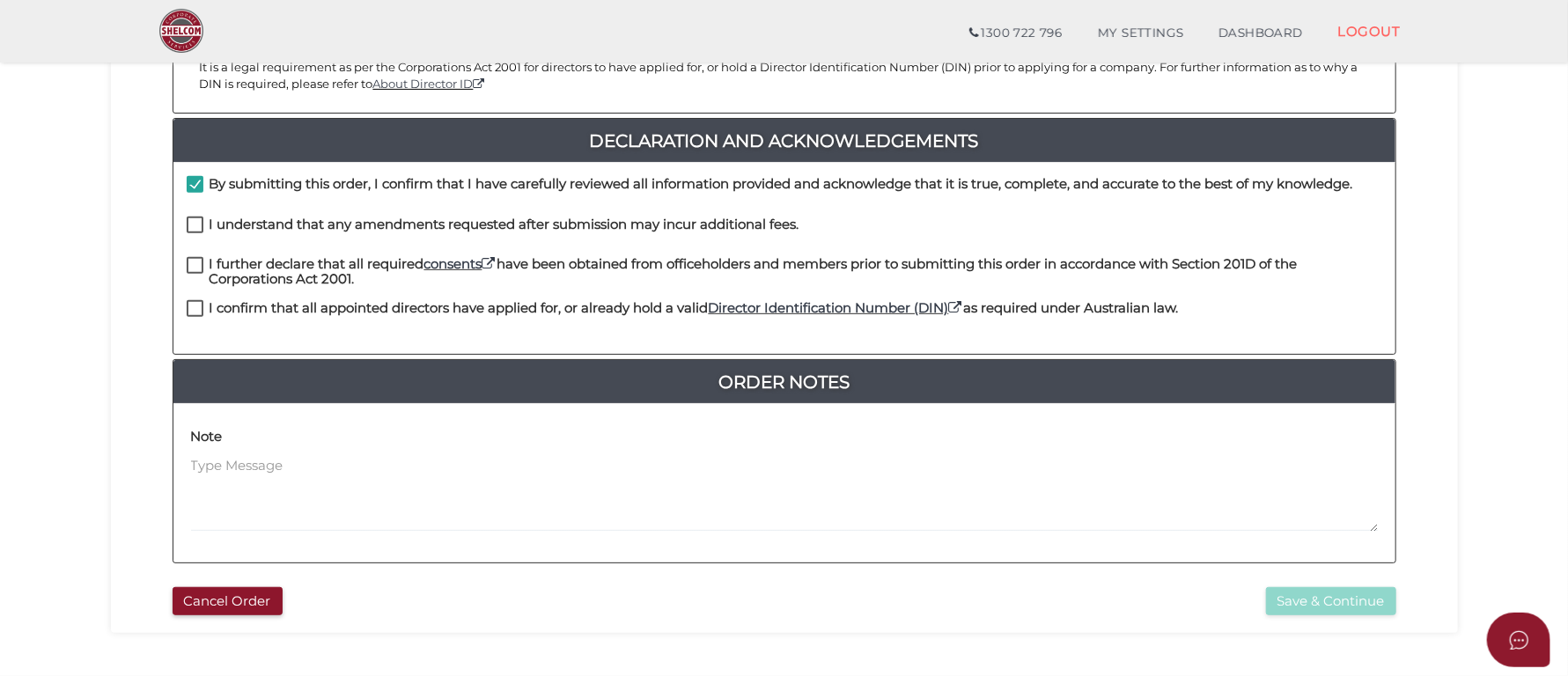
checkbox input "true"
click at [192, 257] on label "I further declare that all required consents have been obtained from officehold…" at bounding box center [784, 268] width 1195 height 22
checkbox input "true"
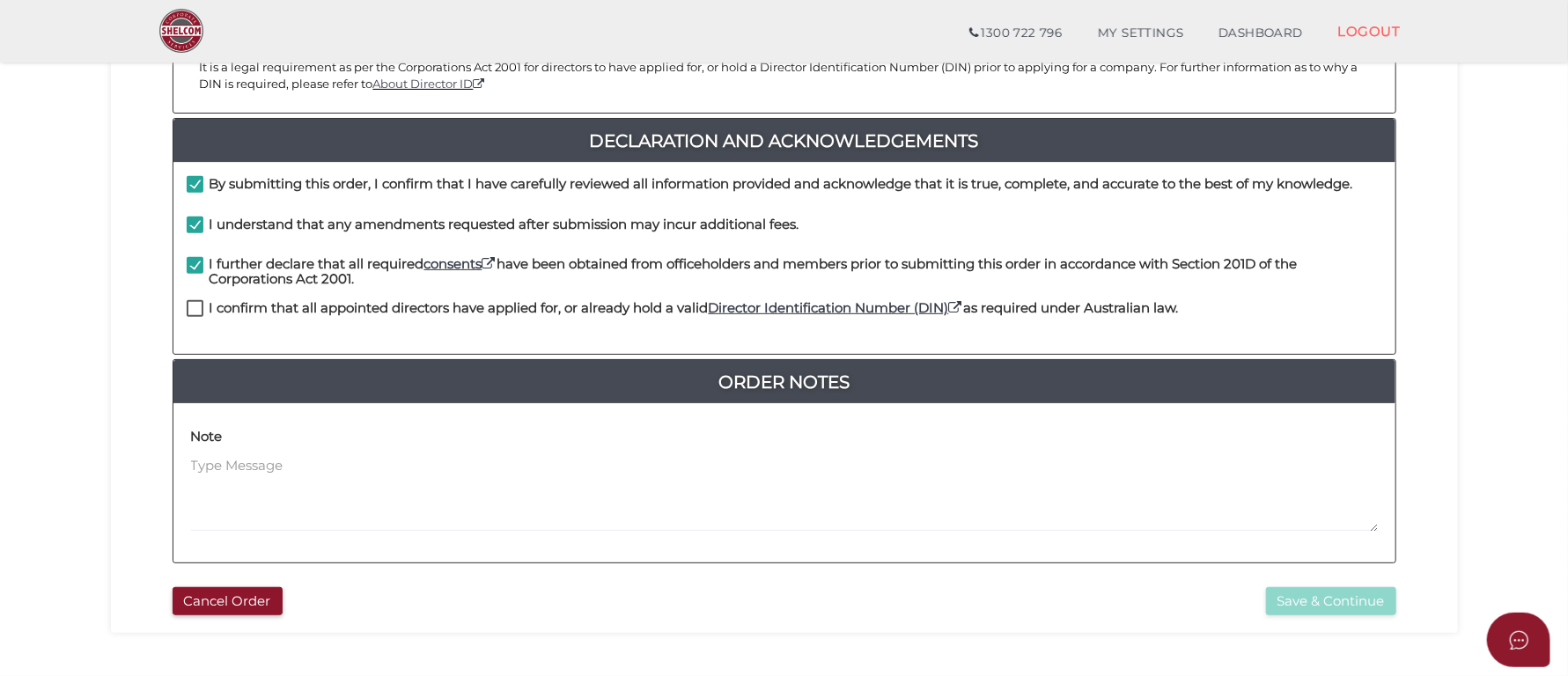
click at [198, 301] on label "I confirm that all appointed directors have applied for, or already hold a vali…" at bounding box center [683, 312] width 992 height 22
checkbox input "true"
click at [1354, 604] on button "Save & Continue" at bounding box center [1331, 601] width 130 height 29
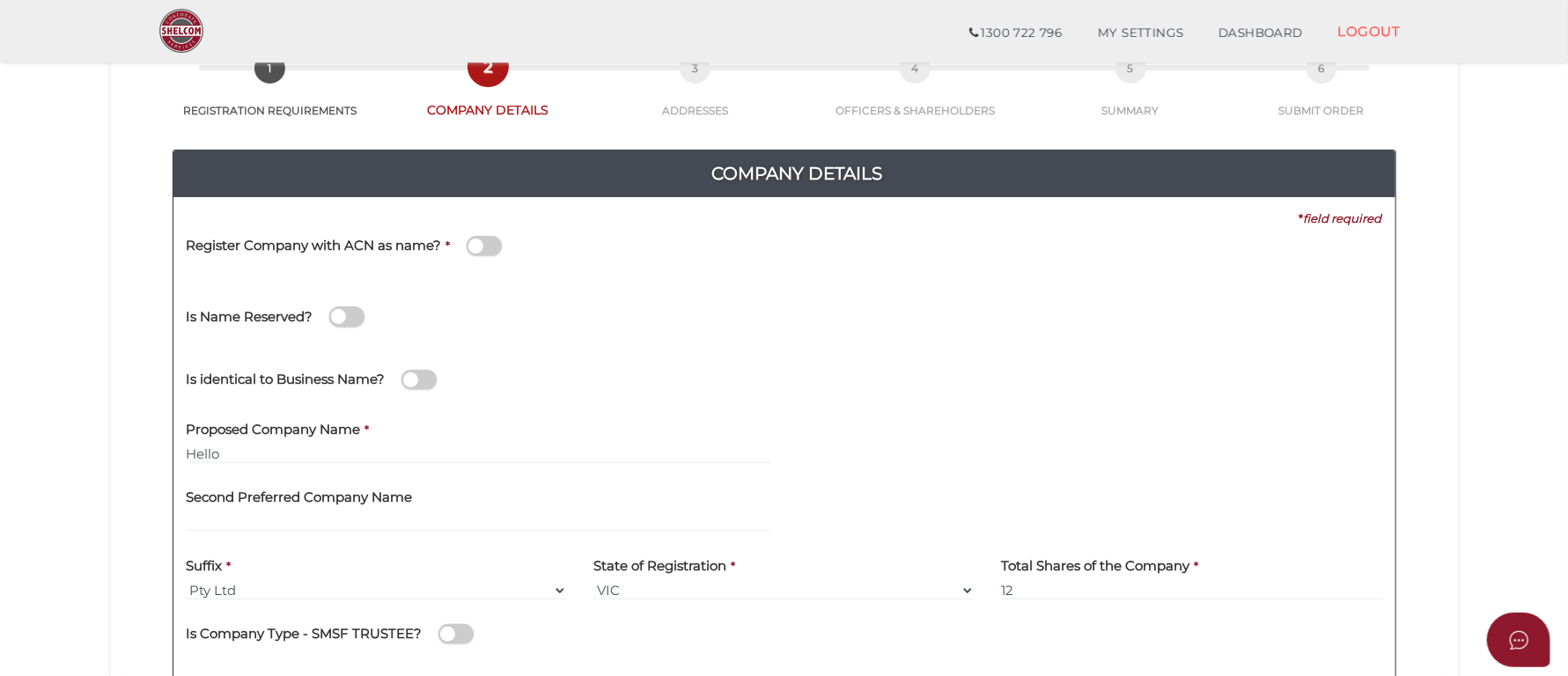
scroll to position [264, 0]
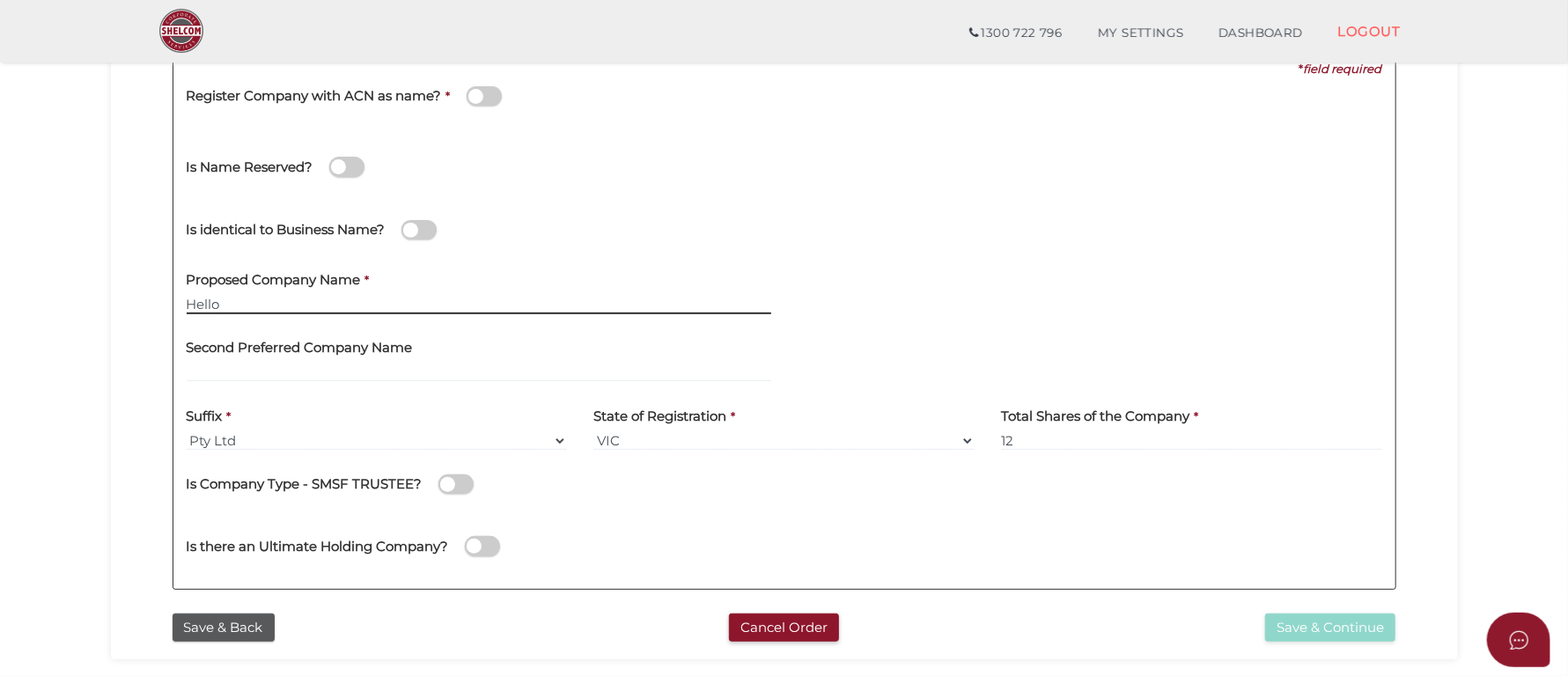
click at [245, 304] on input "Hello" at bounding box center [479, 304] width 584 height 19
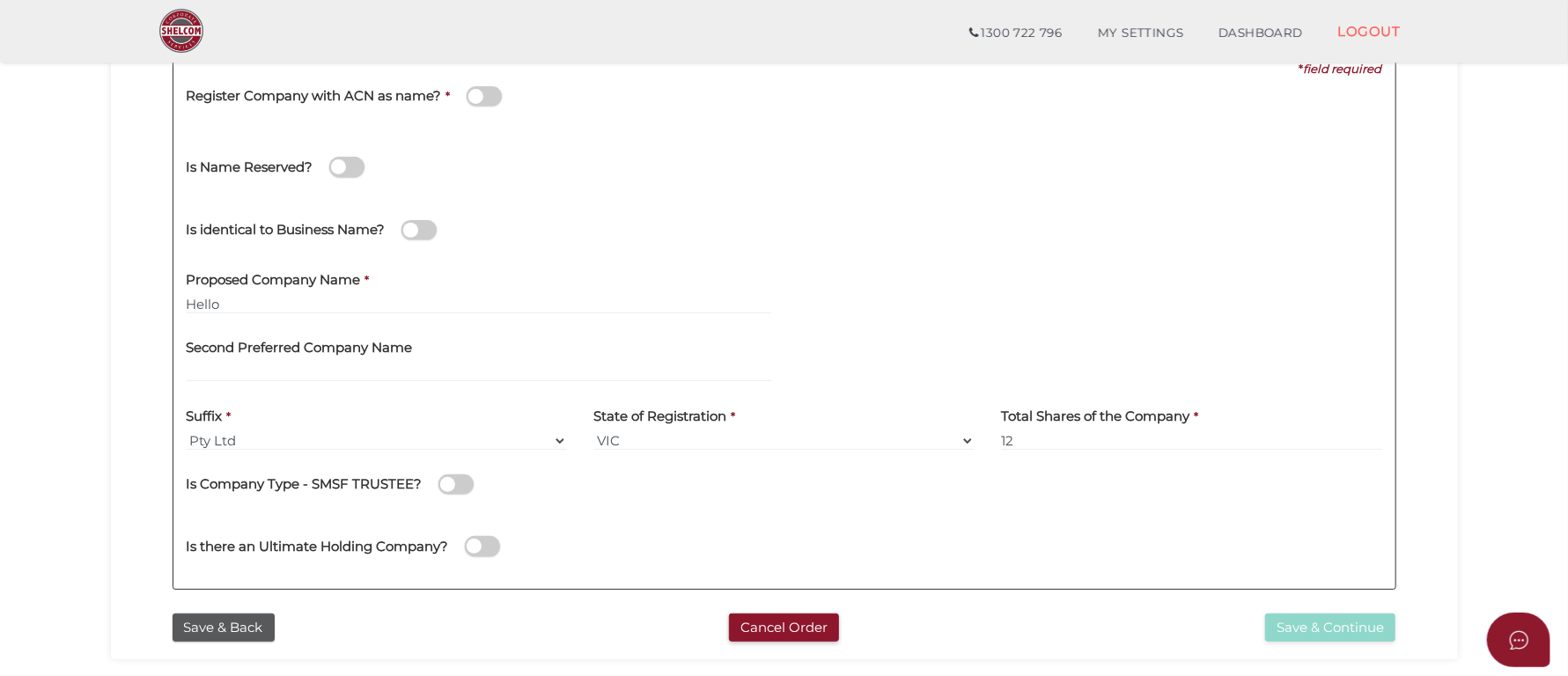
click at [1489, 389] on section "Company Registration 68cab08ad16065c70ad915234d9d1297 1 REGISTRATION REQUIREMEN…" at bounding box center [784, 329] width 1568 height 1095
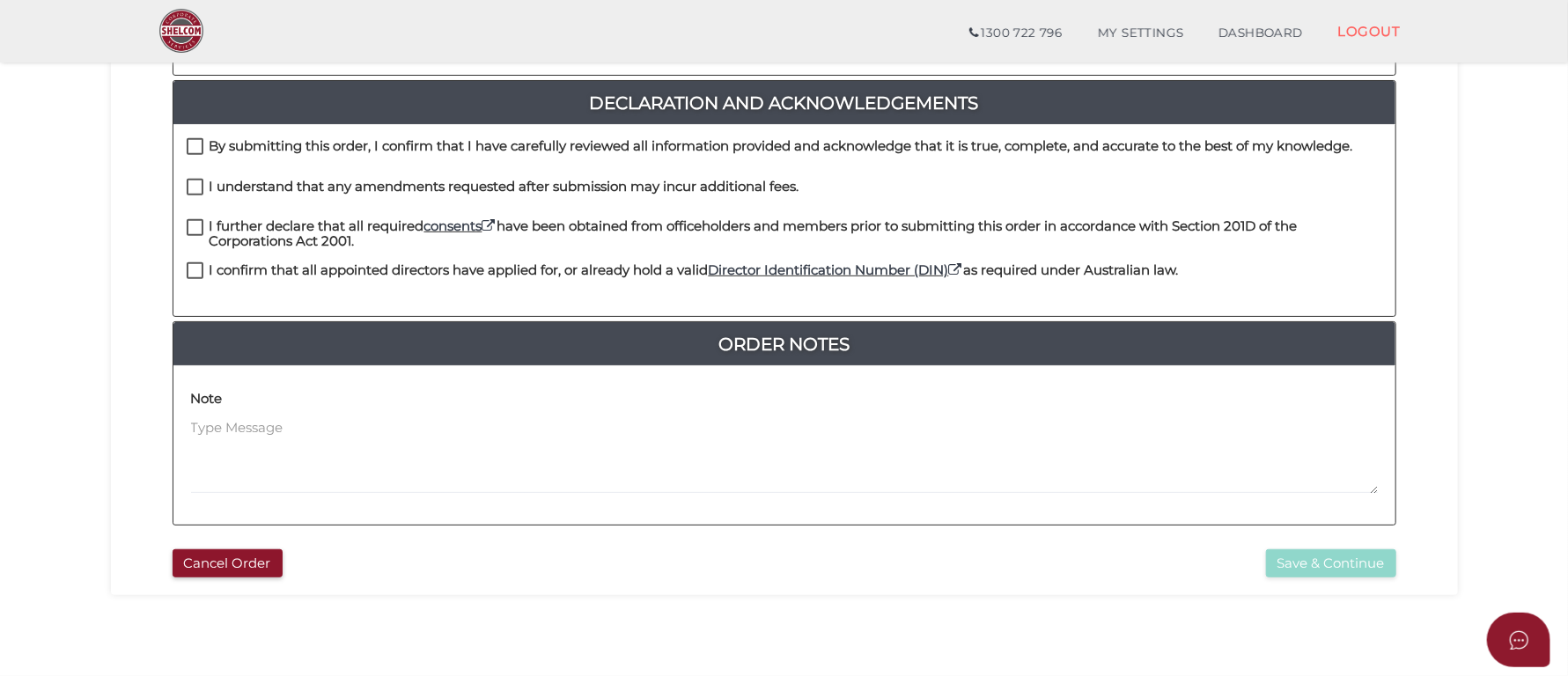
scroll to position [397, 0]
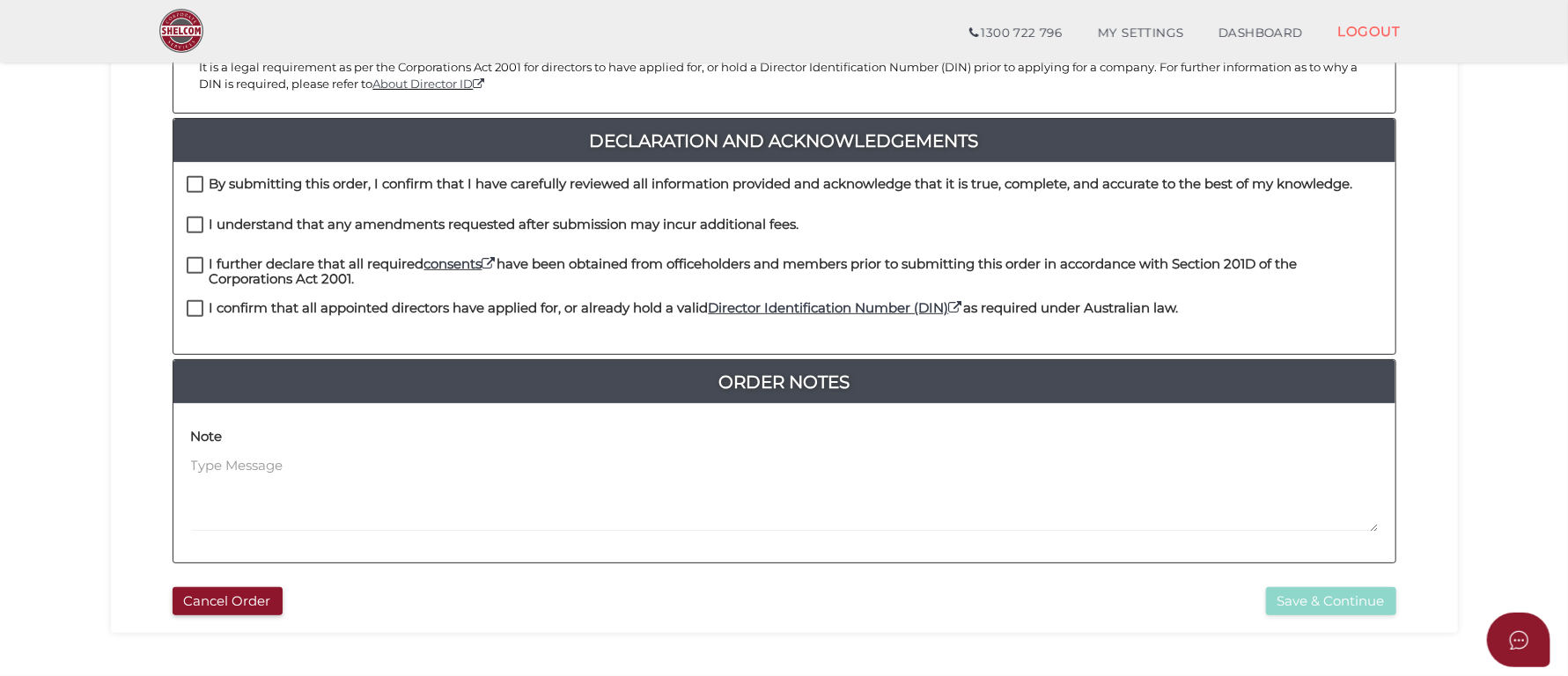
click at [196, 189] on label "By submitting this order, I confirm that I have carefully reviewed all informat…" at bounding box center [770, 188] width 1167 height 22
checkbox input "true"
click at [199, 228] on label "I understand that any amendments requested after submission may incur additiona…" at bounding box center [493, 229] width 613 height 22
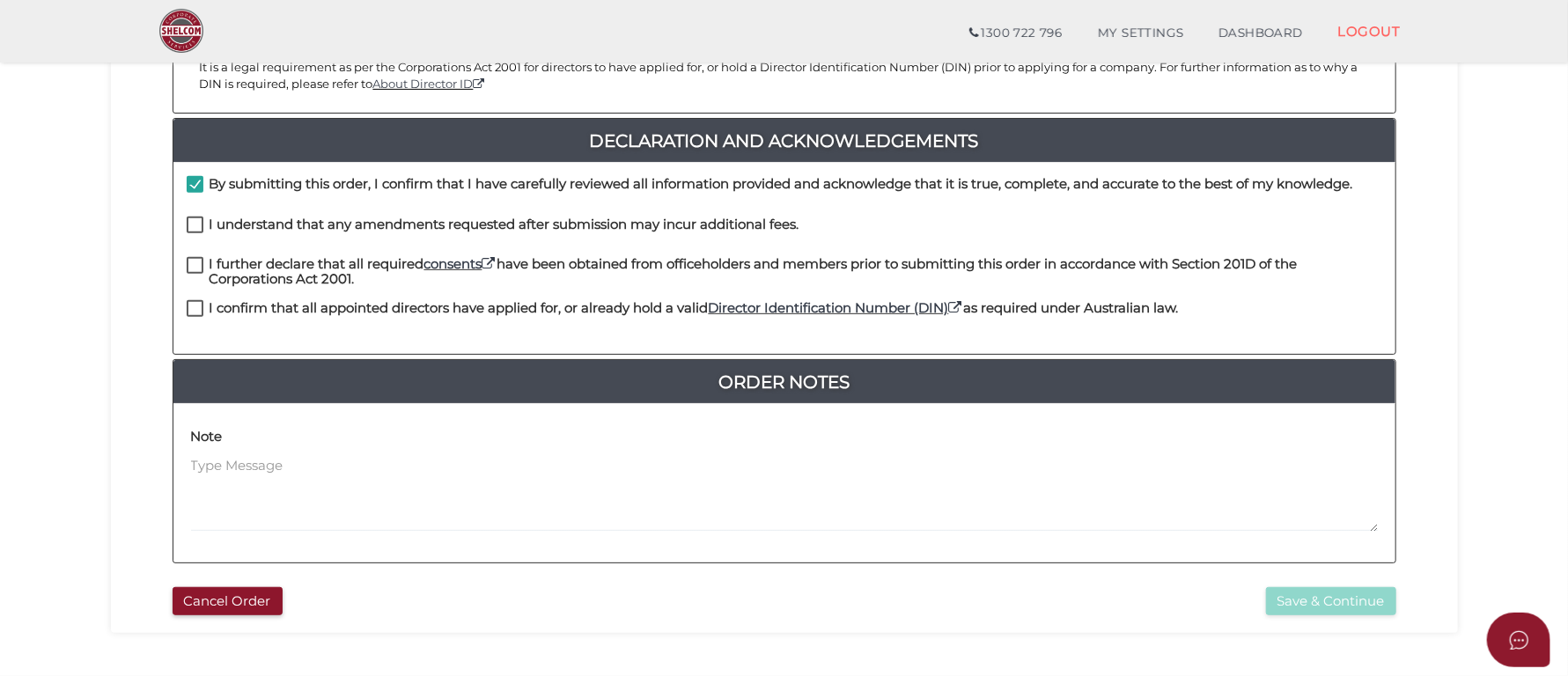
checkbox input "true"
click at [188, 266] on label "I further declare that all required consents have been obtained from officehold…" at bounding box center [784, 268] width 1195 height 22
checkbox input "true"
click at [192, 306] on label "I confirm that all appointed directors have applied for, or already hold a vali…" at bounding box center [683, 312] width 992 height 22
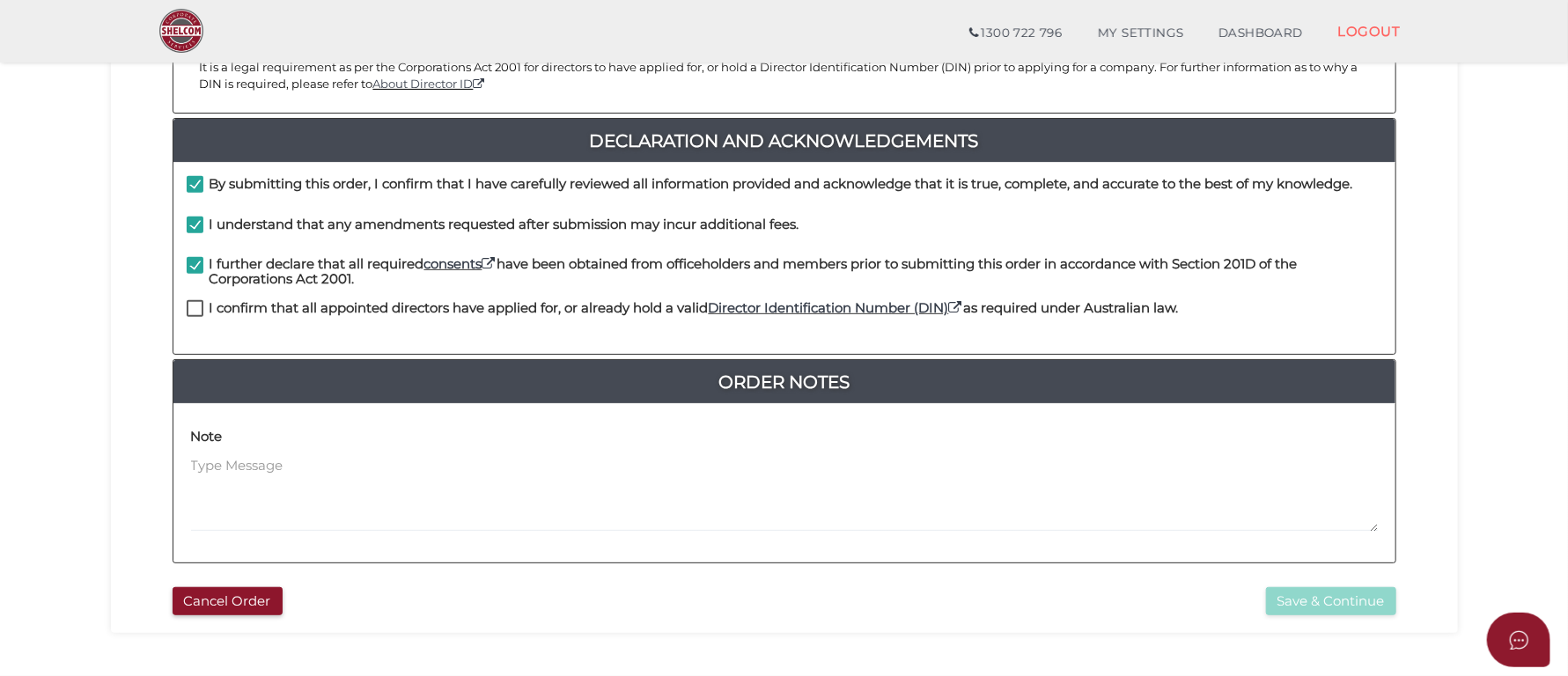
checkbox input "true"
click at [1342, 602] on button "Save & Continue" at bounding box center [1331, 601] width 130 height 29
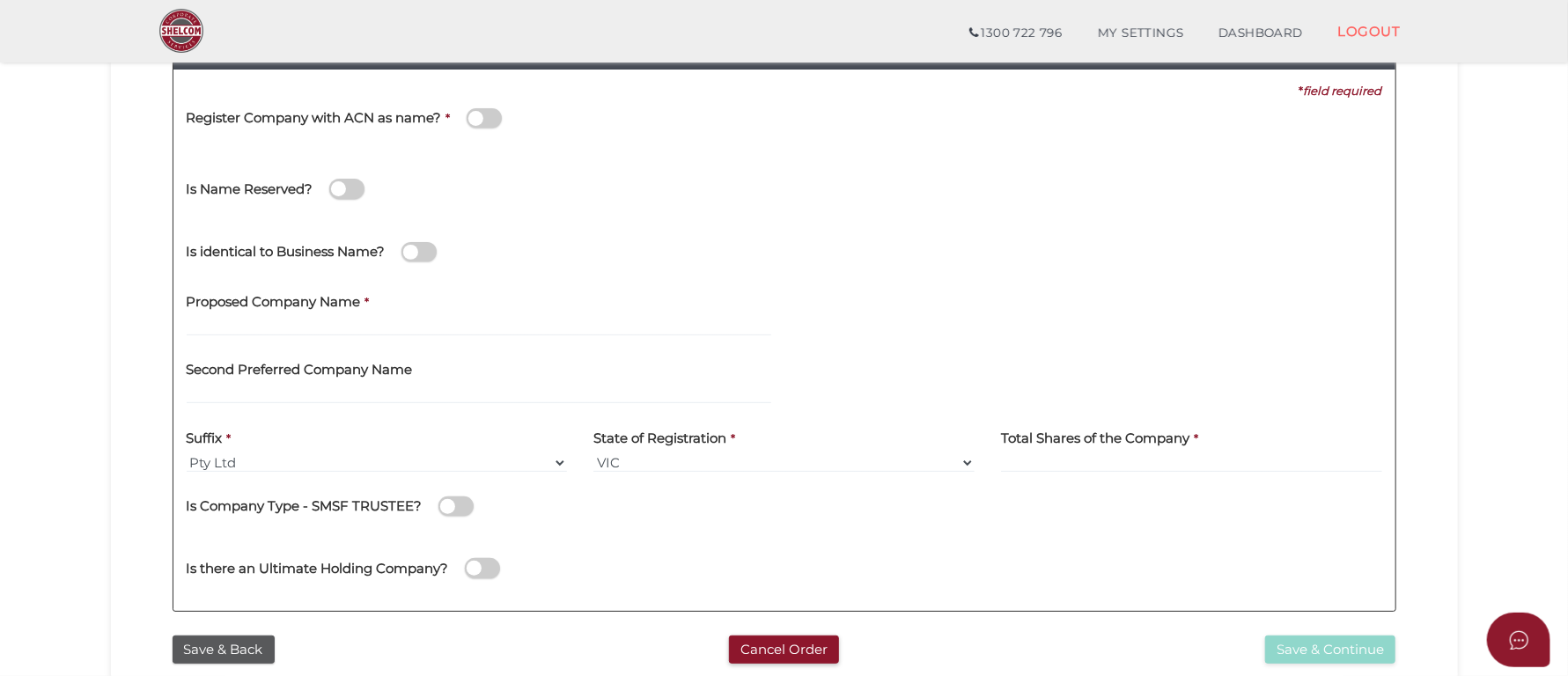
scroll to position [264, 0]
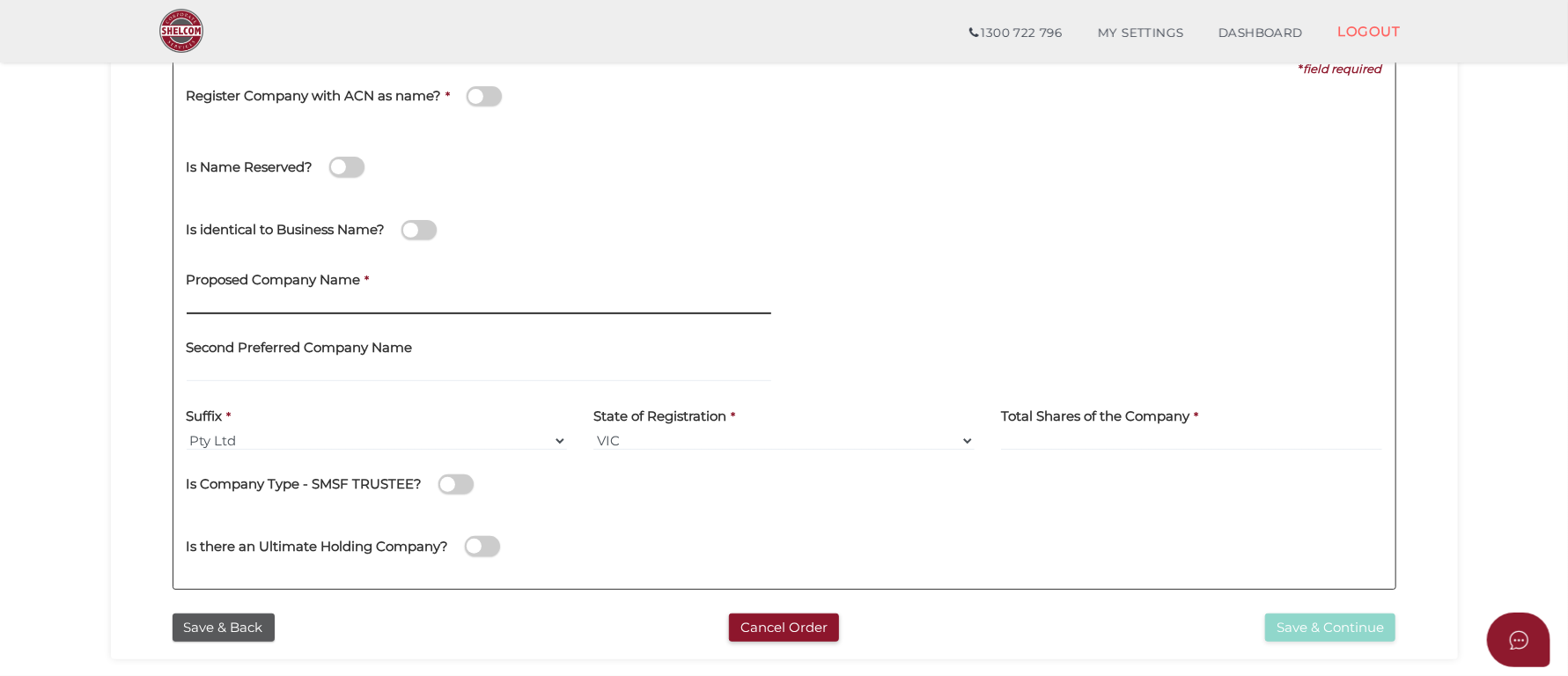
click at [364, 305] on input "text" at bounding box center [479, 304] width 584 height 19
click at [355, 297] on input "text" at bounding box center [479, 304] width 584 height 19
click at [355, 297] on input "w" at bounding box center [479, 304] width 584 height 19
type input "whitefox manly"
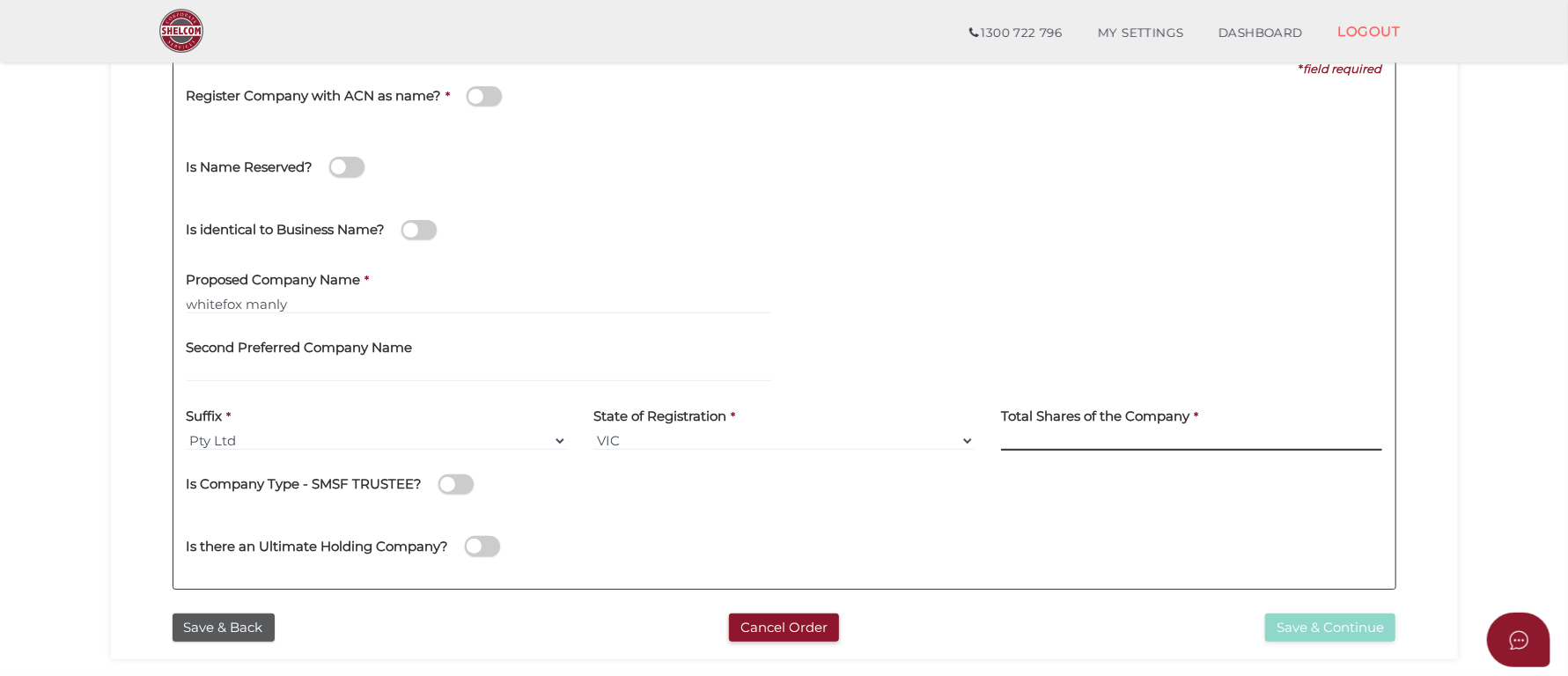
click at [1062, 445] on input at bounding box center [1191, 440] width 382 height 19
type input "12"
click at [387, 573] on div "Is there an Ultimate Holding Company?" at bounding box center [492, 544] width 637 height 63
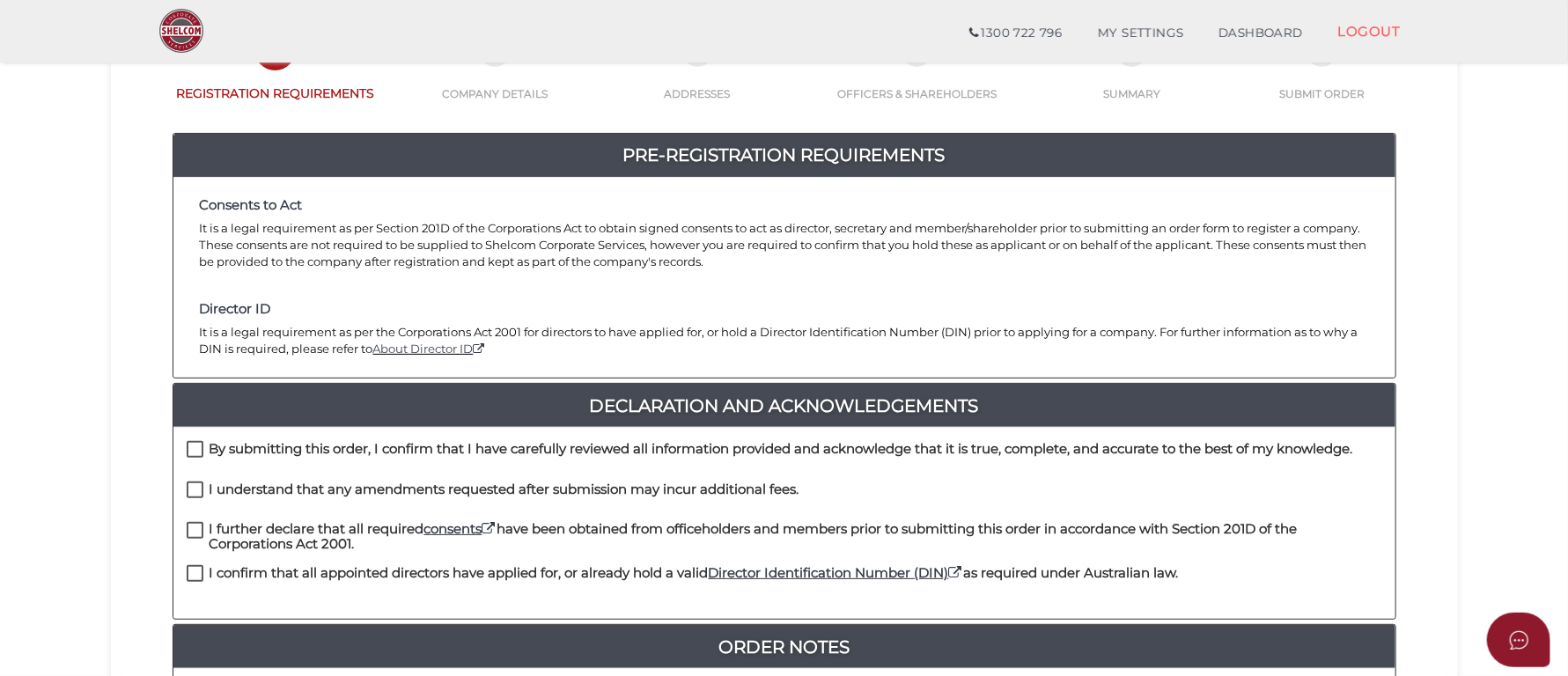
scroll to position [397, 0]
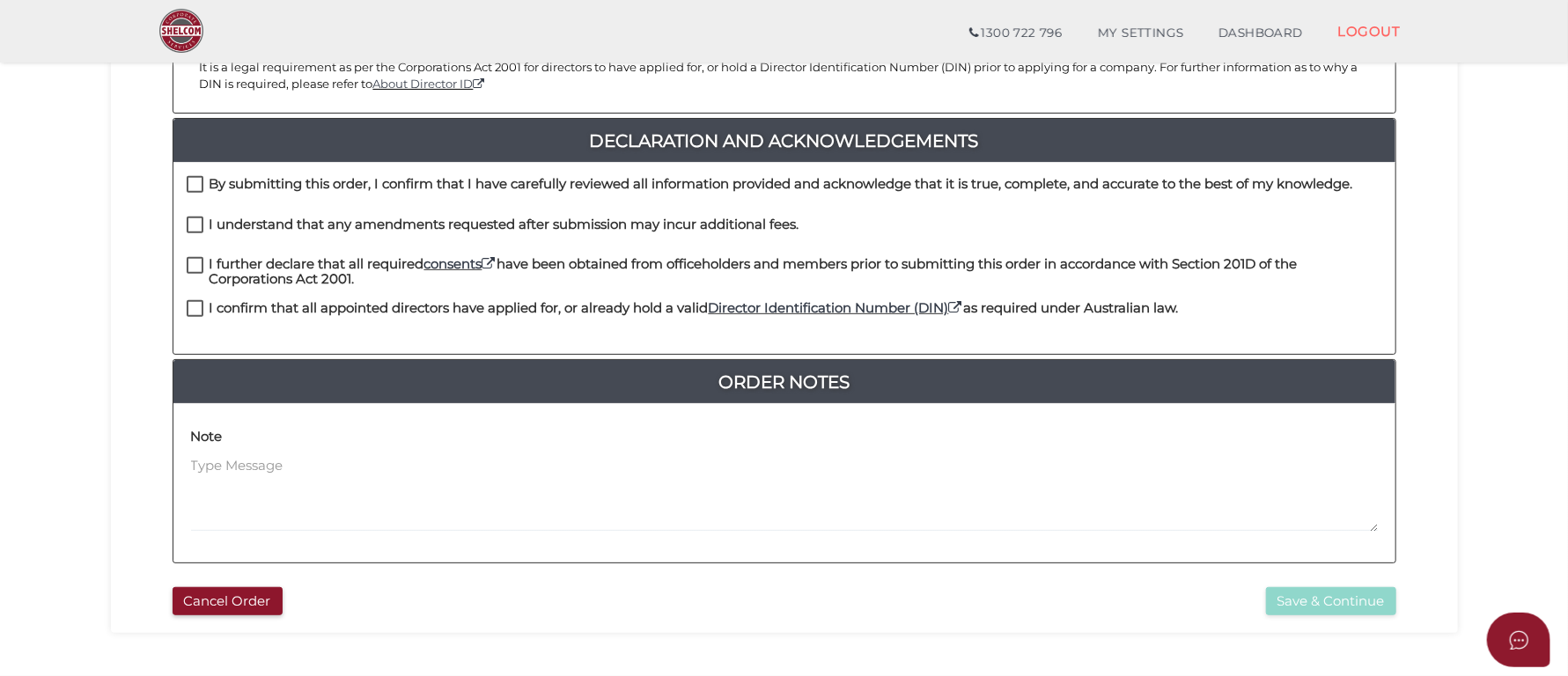
drag, startPoint x: 195, startPoint y: 182, endPoint x: 199, endPoint y: 213, distance: 31.3
click at [195, 182] on label "By submitting this order, I confirm that I have carefully reviewed all informat…" at bounding box center [770, 188] width 1167 height 22
checkbox input "true"
click at [198, 221] on label "I understand that any amendments requested after submission may incur additiona…" at bounding box center [493, 229] width 613 height 22
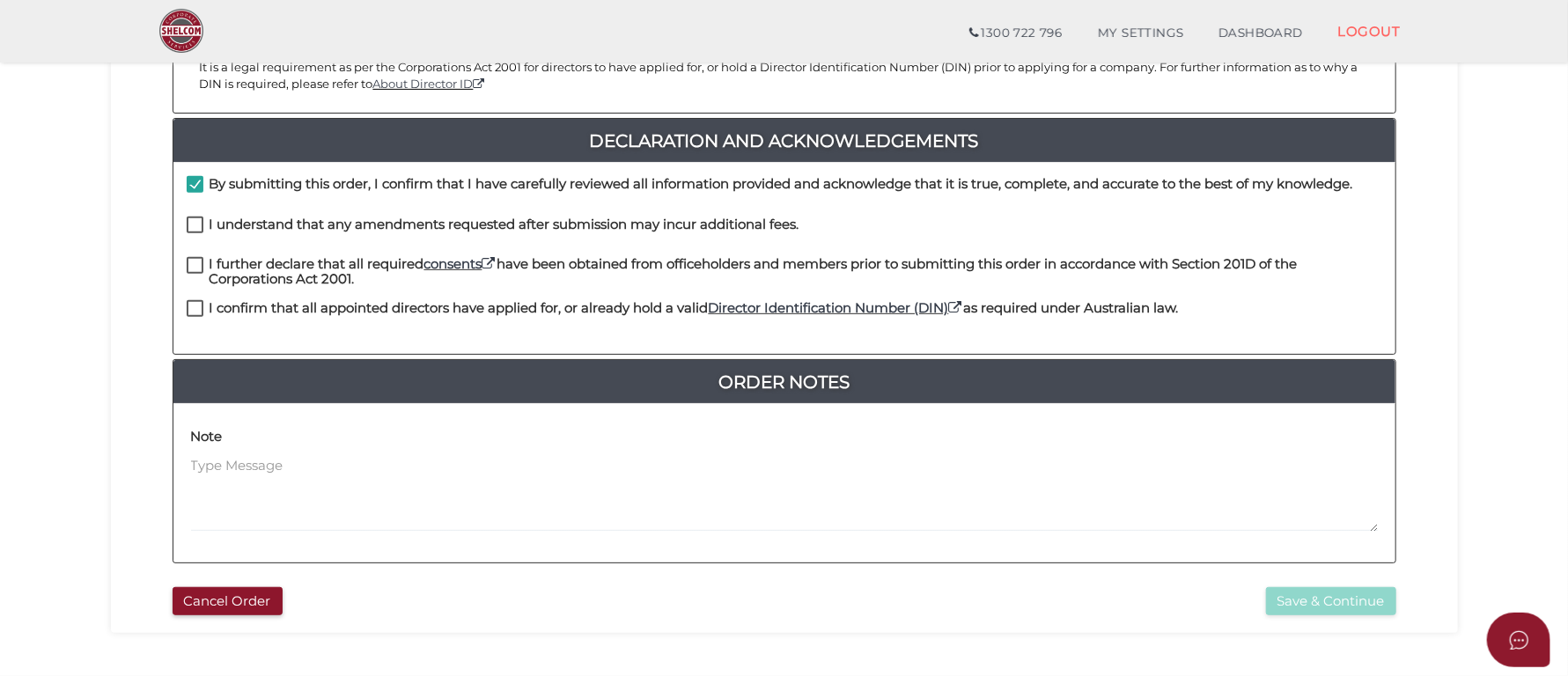
checkbox input "true"
click at [190, 260] on label "I further declare that all required consents have been obtained from officehold…" at bounding box center [784, 268] width 1195 height 22
checkbox input "true"
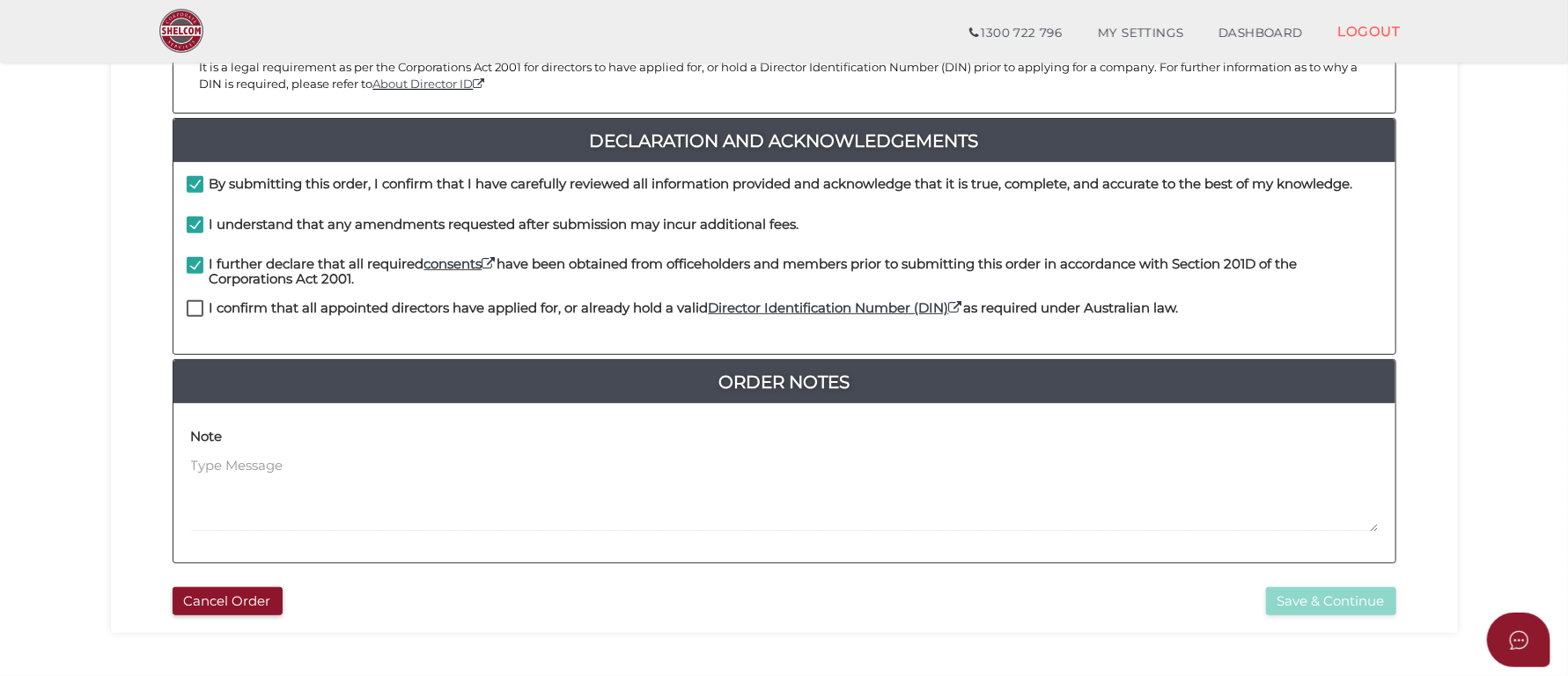
click at [199, 305] on label "I confirm that all appointed directors have applied for, or already hold a vali…" at bounding box center [683, 312] width 992 height 22
checkbox input "true"
click at [1337, 604] on button "Save & Continue" at bounding box center [1331, 601] width 130 height 29
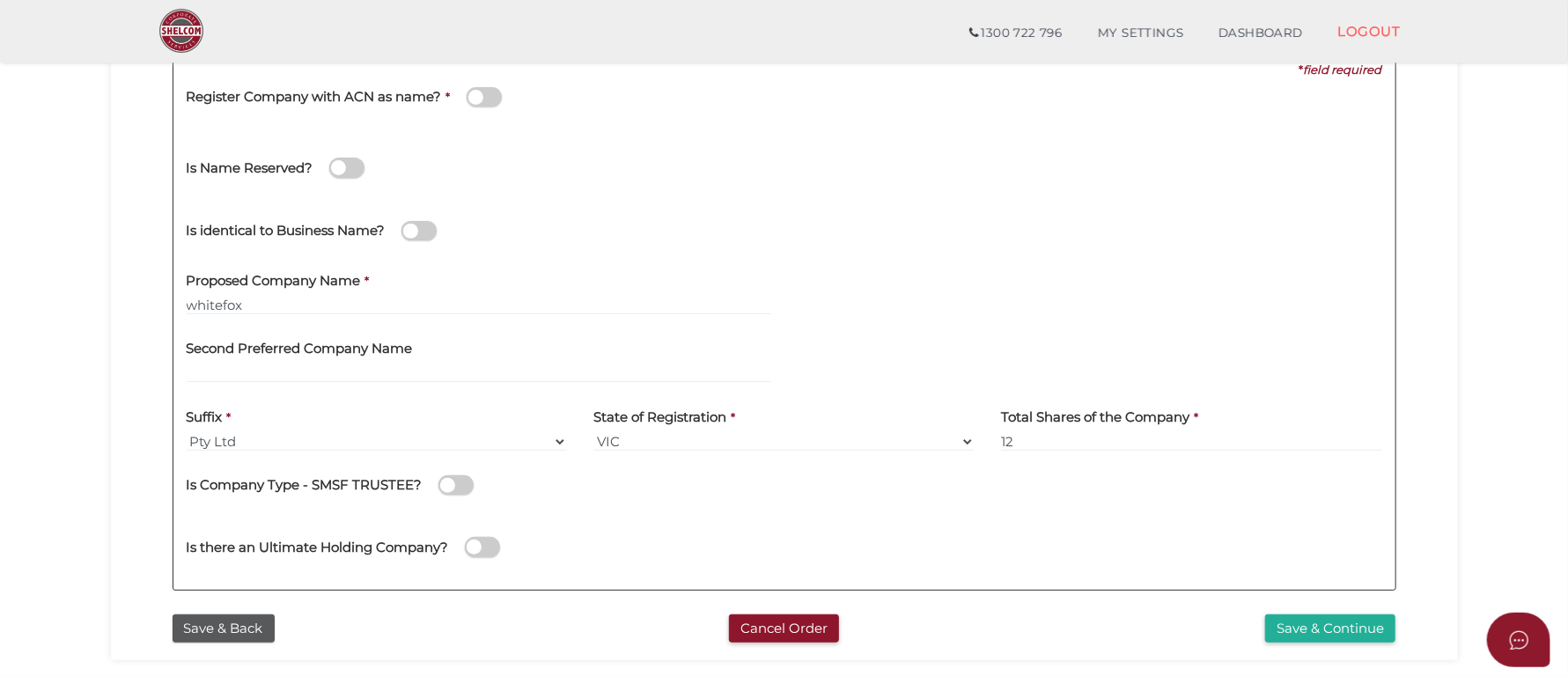
scroll to position [264, 0]
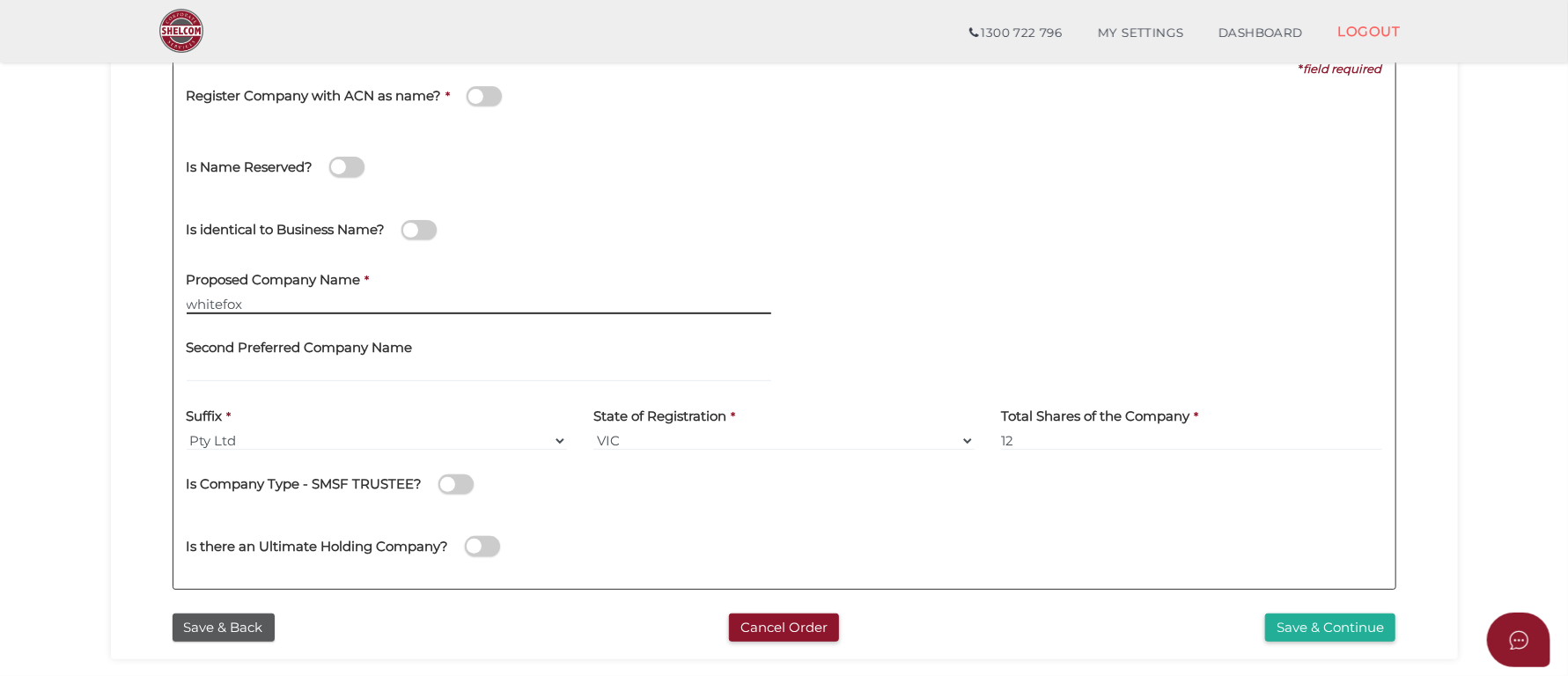
drag, startPoint x: 250, startPoint y: 307, endPoint x: 62, endPoint y: 305, distance: 188.0
click at [62, 305] on section "Company Registration e1e78042d9660e5916306dedb64ad613 1 REGISTRATION REQUIREMEN…" at bounding box center [784, 329] width 1568 height 1095
type input "Whitefox Manly"
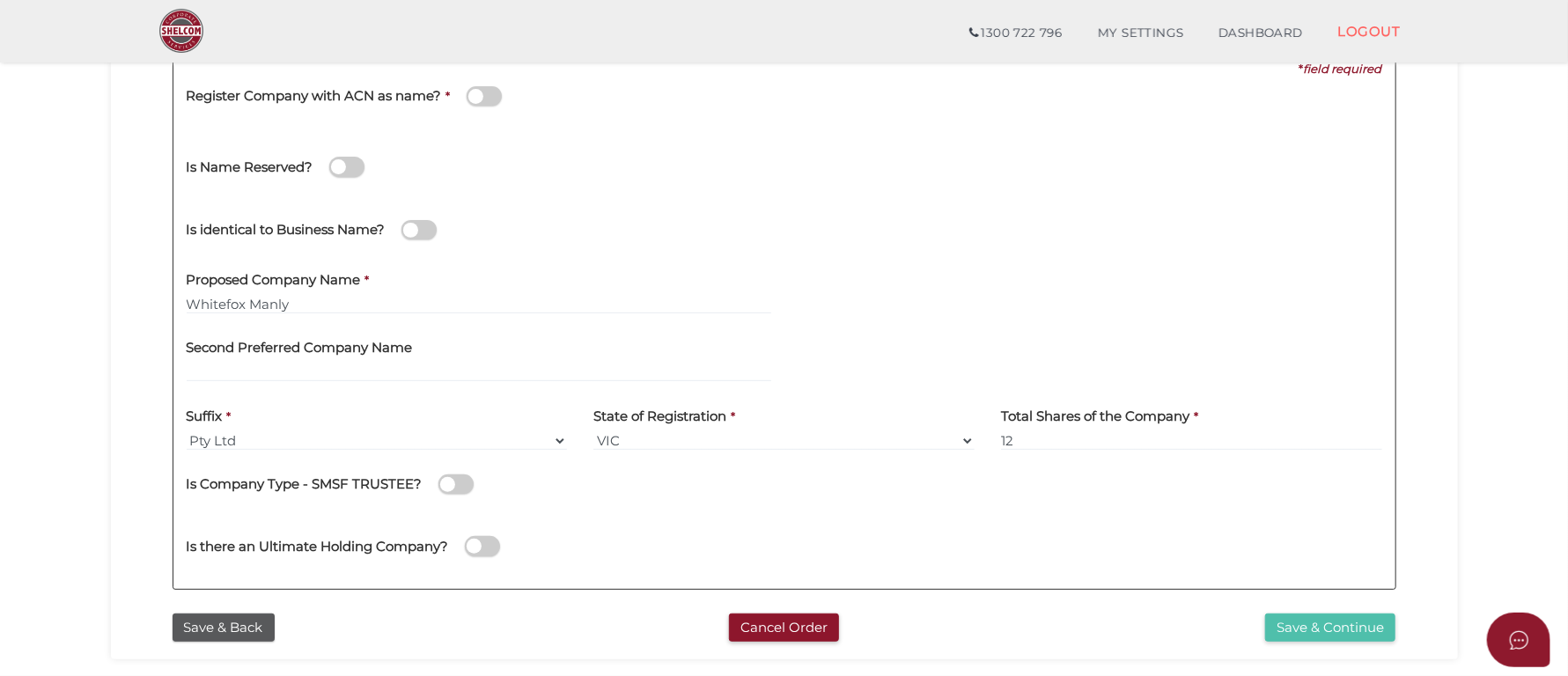
click at [1311, 628] on button "Save & Continue" at bounding box center [1330, 627] width 130 height 29
